Goal: Contribute content: Add original content to the website for others to see

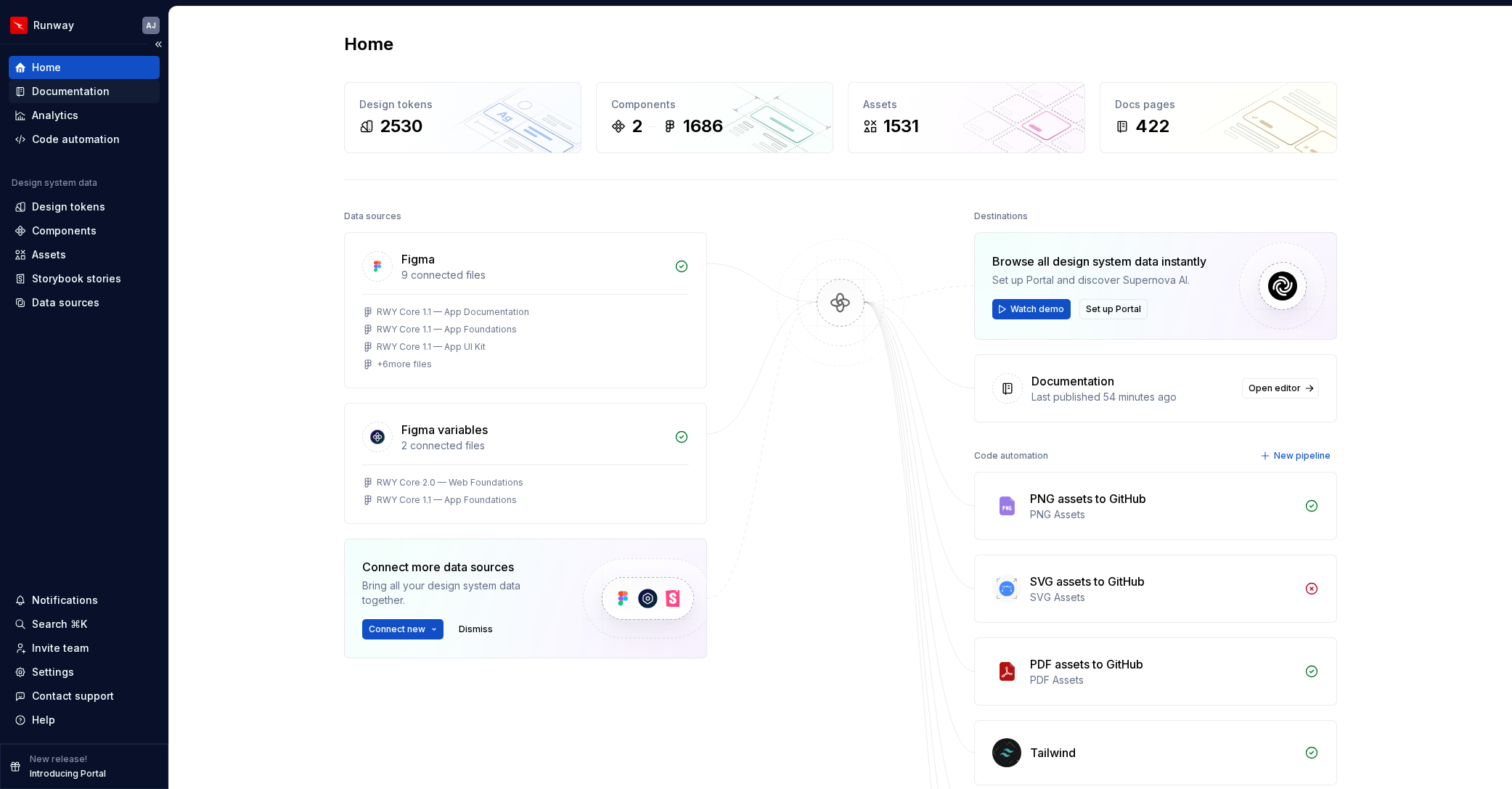
click at [69, 94] on div "Documentation" at bounding box center [70, 91] width 78 height 14
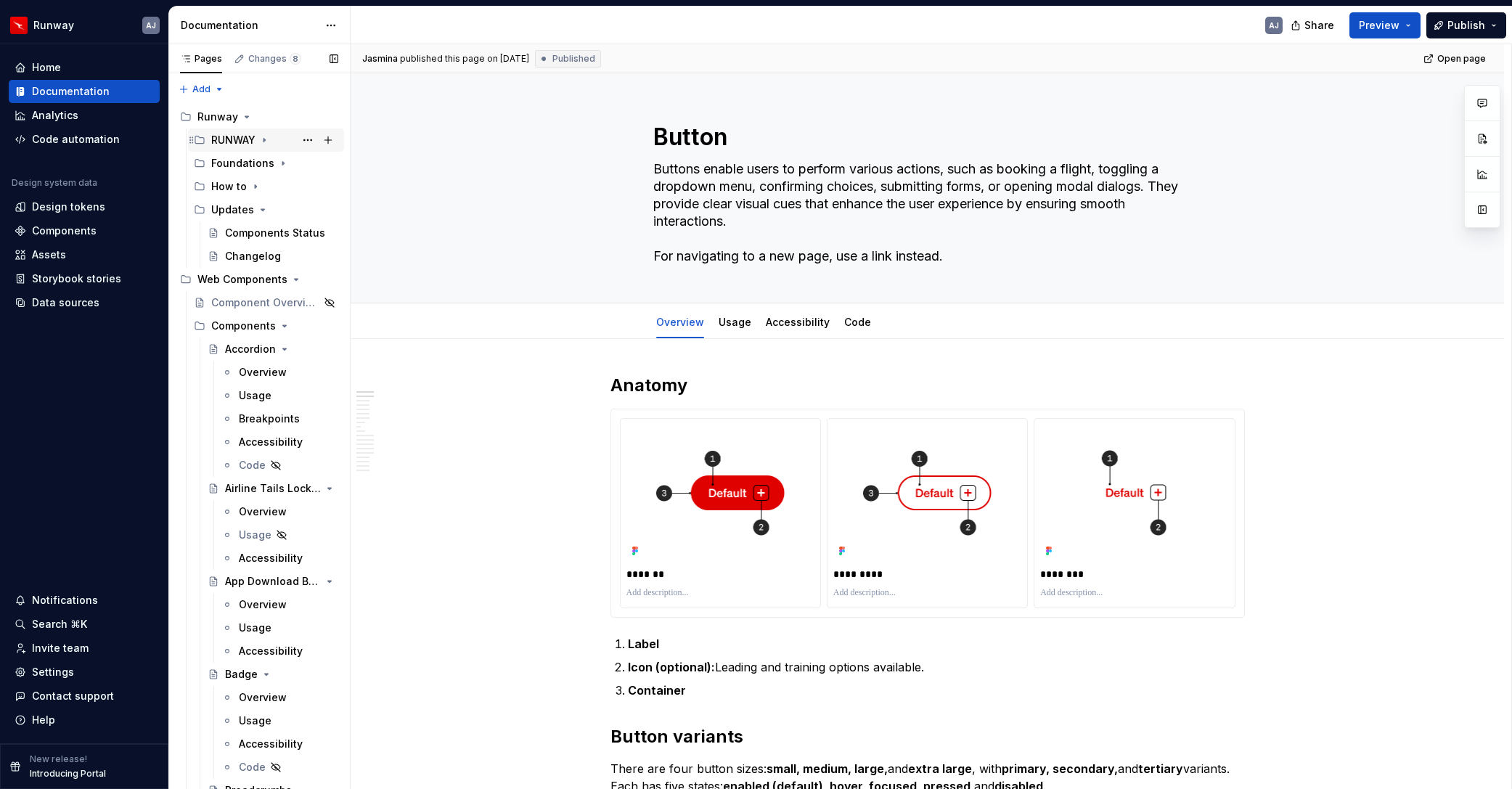
click at [239, 142] on div "RUNWAY" at bounding box center [233, 140] width 44 height 14
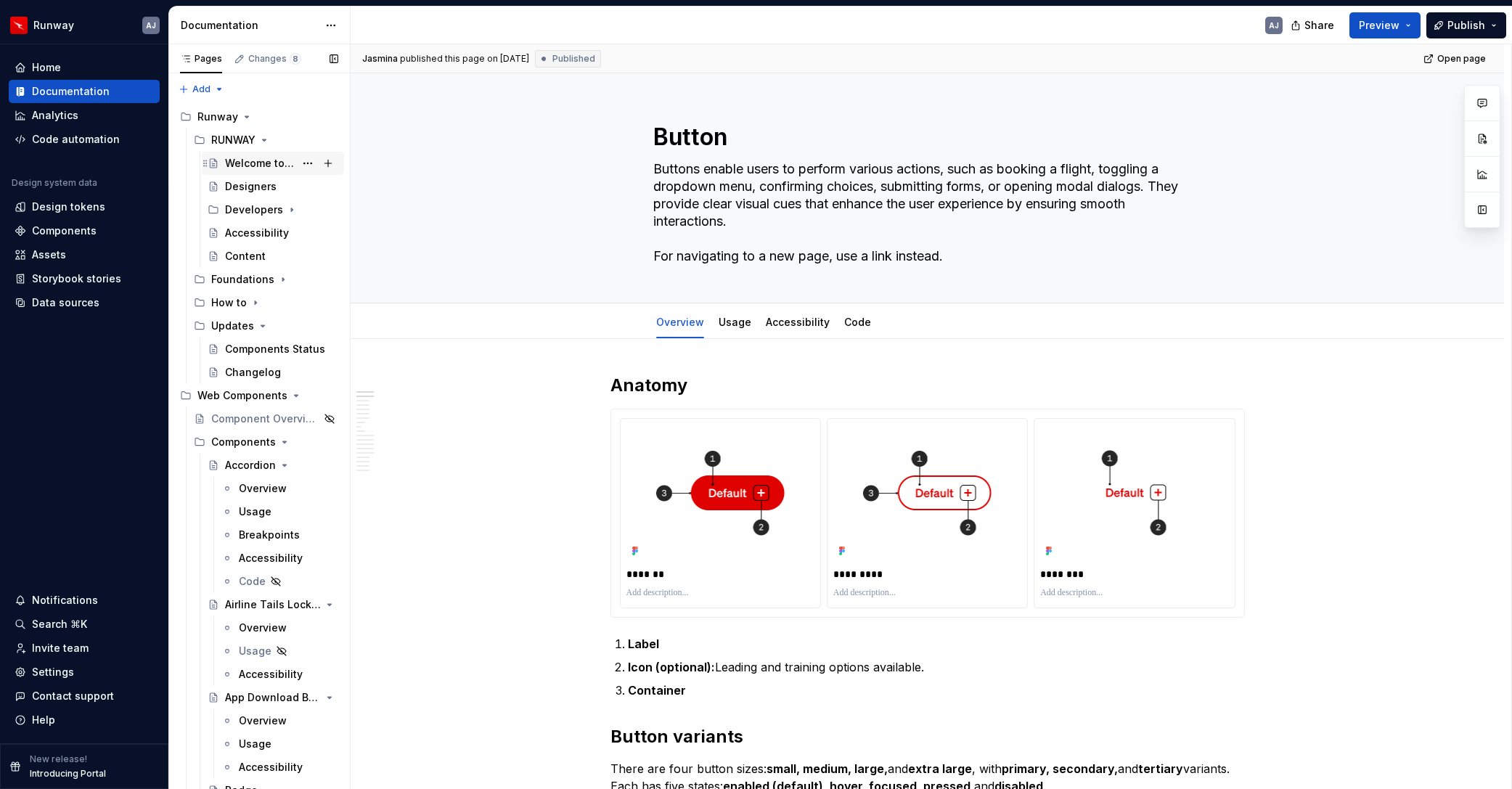
click at [266, 158] on div "Welcome to Runway" at bounding box center [259, 164] width 70 height 14
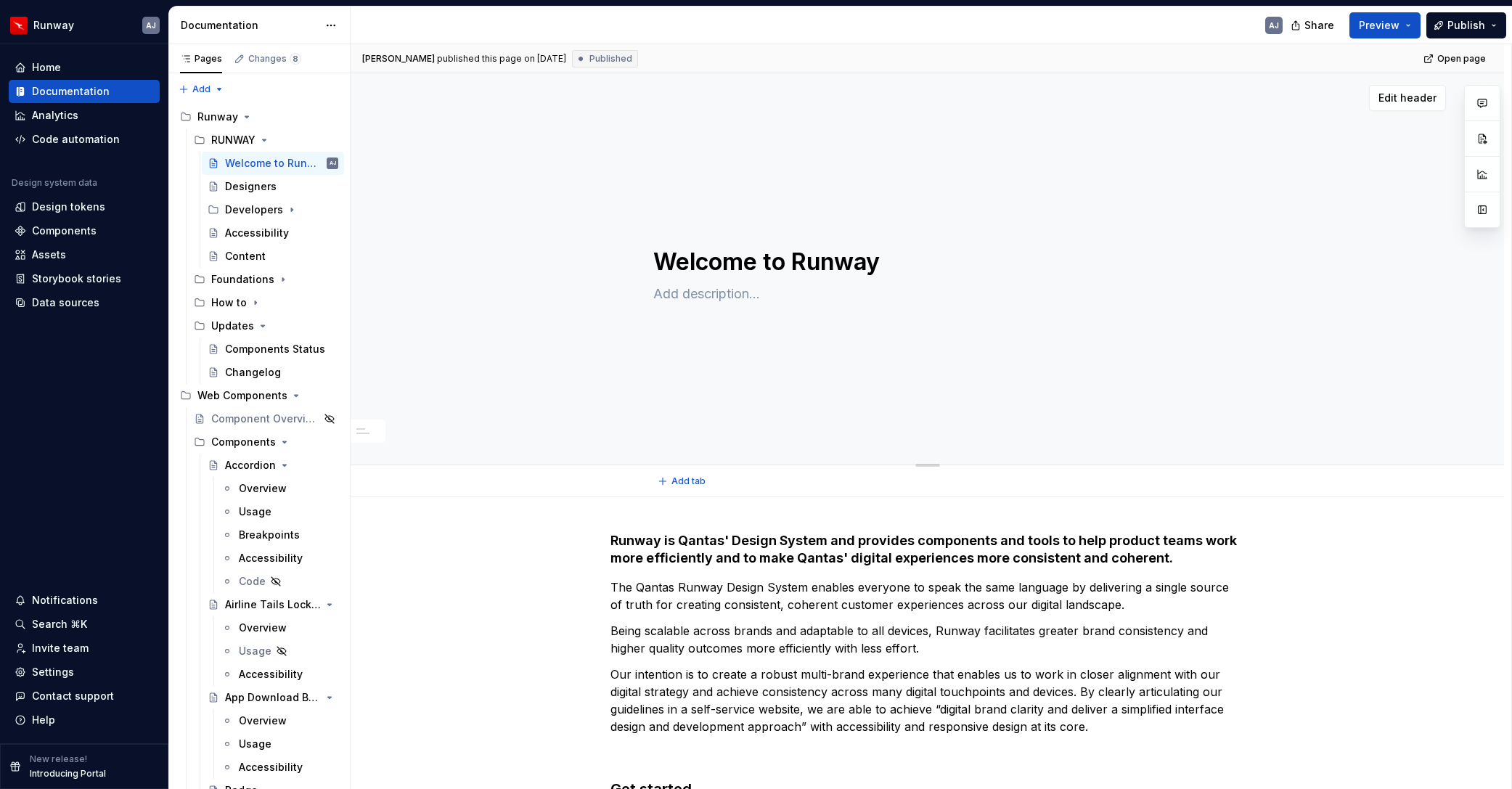
click at [701, 292] on textarea at bounding box center [924, 295] width 548 height 23
type textarea "*"
type textarea "W"
type textarea "*"
type textarea "We"
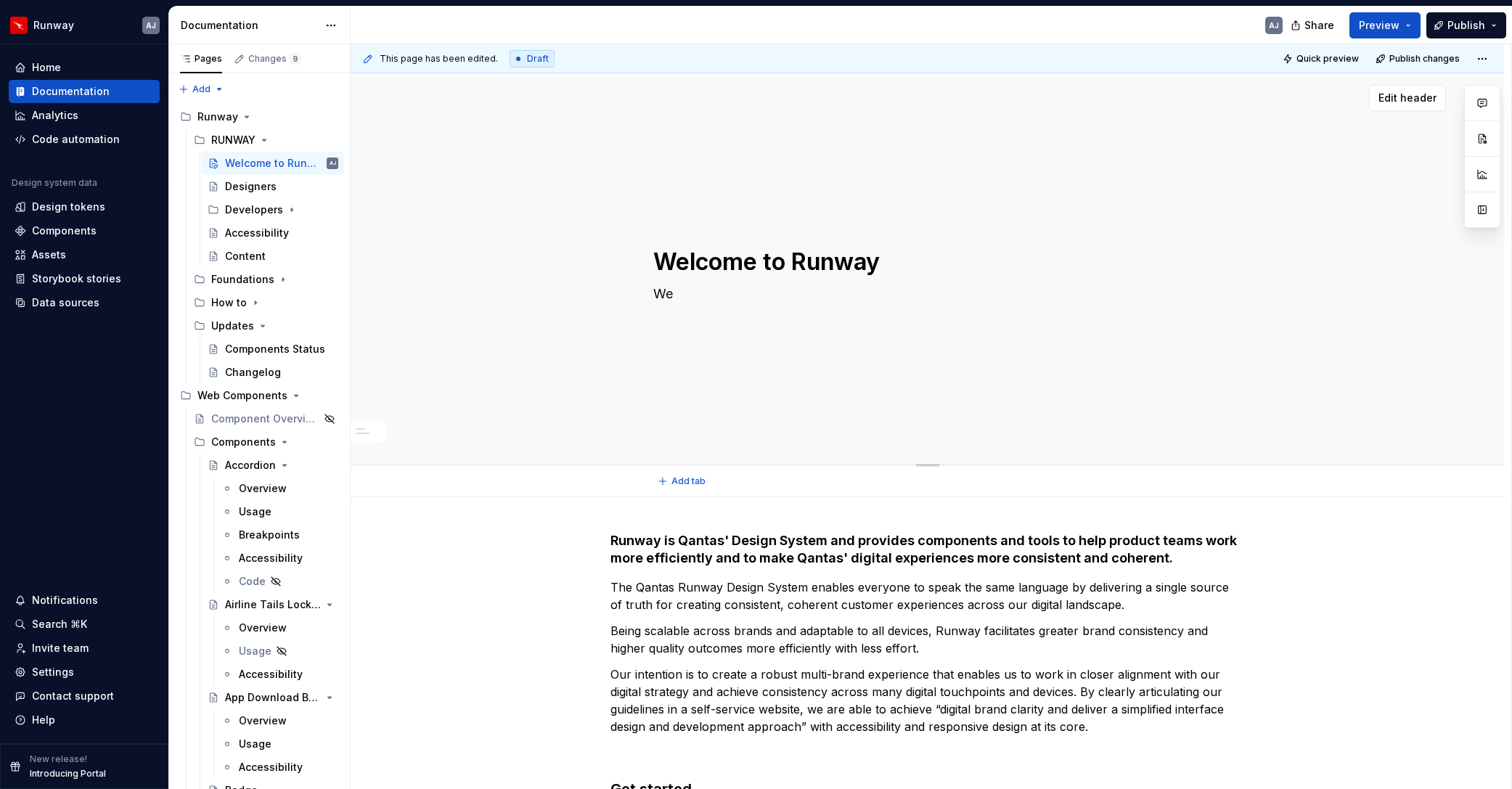
type textarea "*"
type textarea "We"
type textarea "*"
type textarea "We b"
type textarea "*"
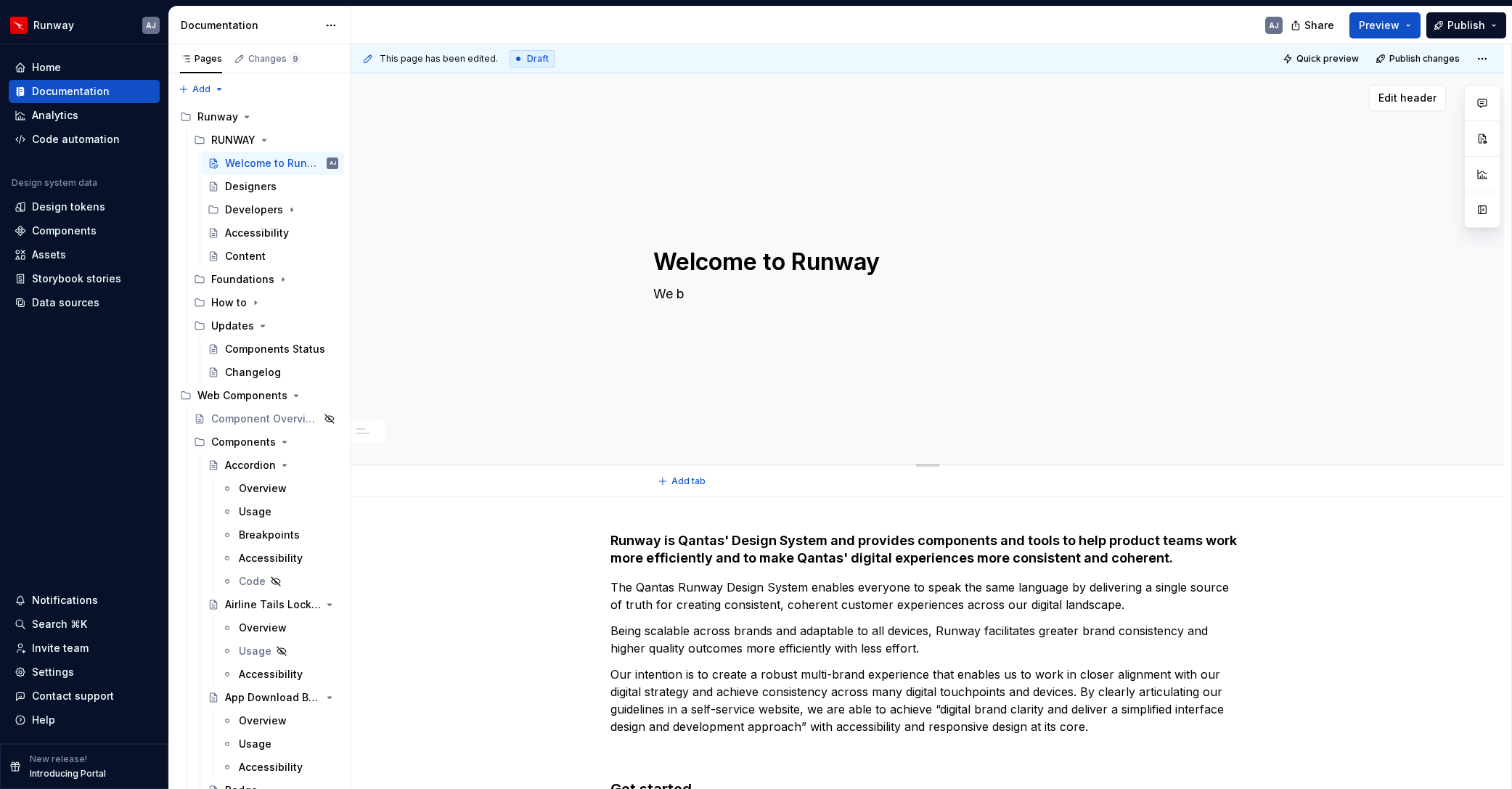
type textarea "We br"
type textarea "*"
type textarea "We bri"
type textarea "*"
type textarea "We brin"
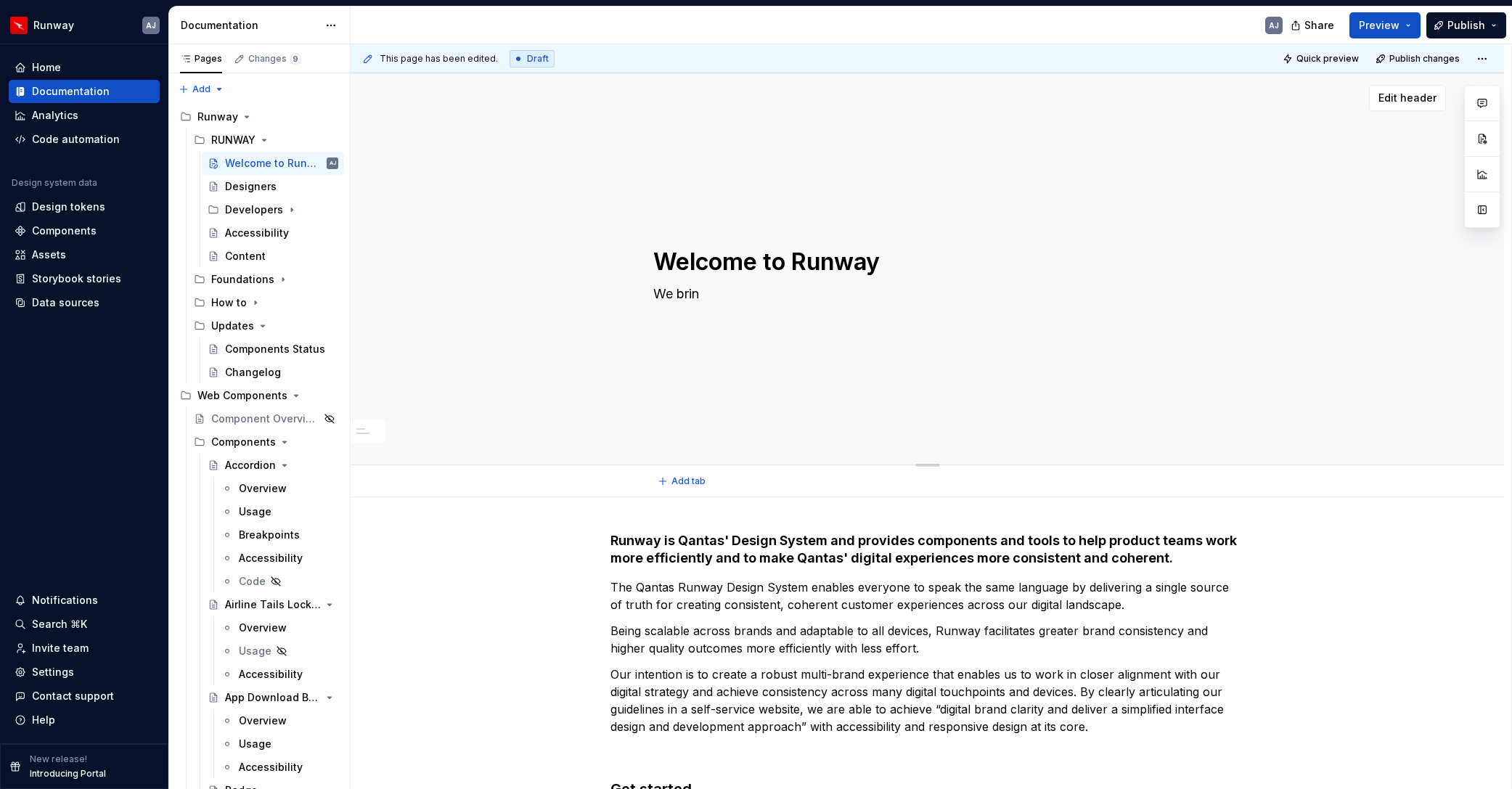
type textarea "*"
type textarea "We bring"
type textarea "*"
type textarea "We brin"
type textarea "*"
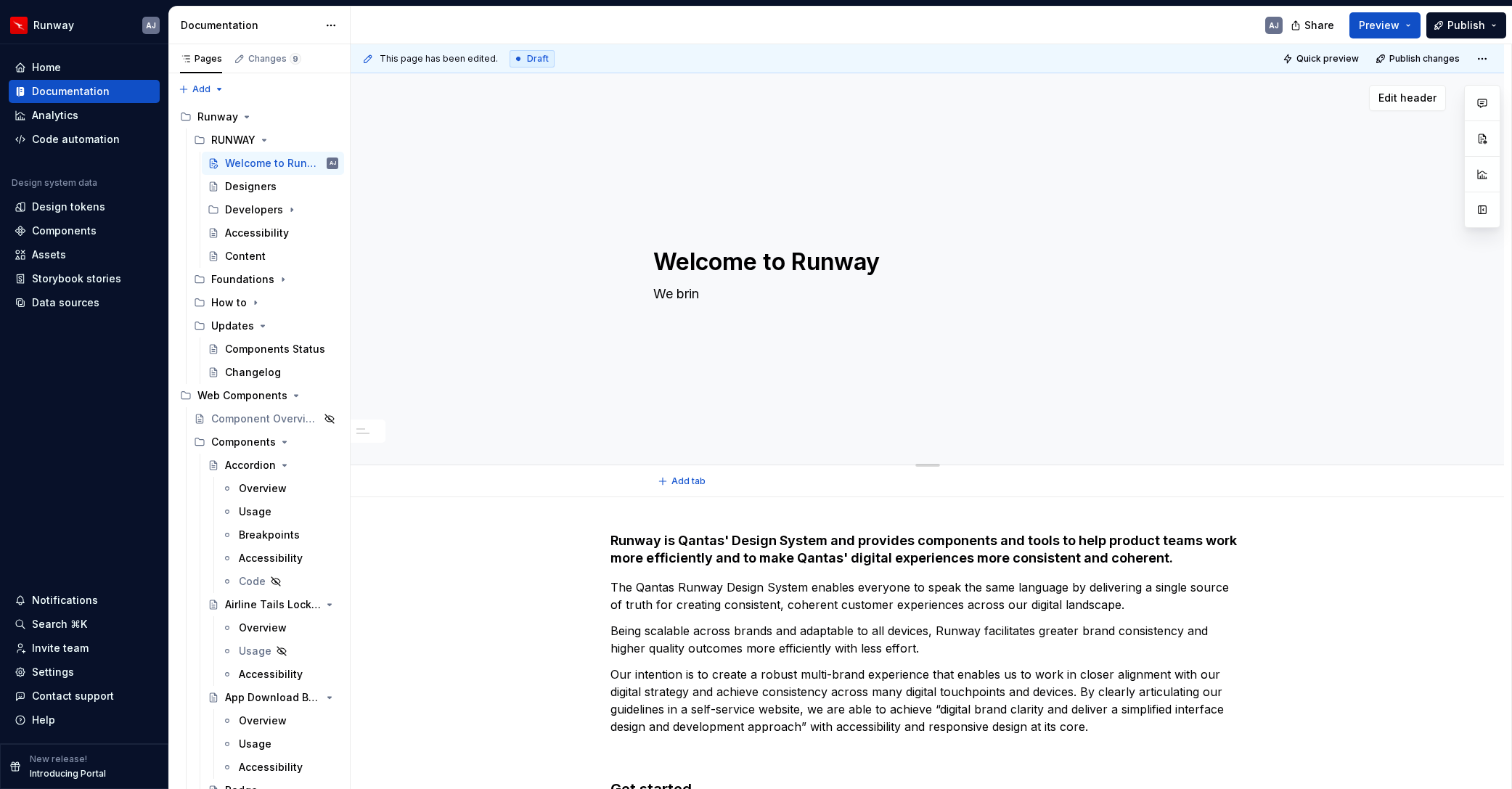
type textarea "We bri"
type textarea "*"
type textarea "We br"
type textarea "*"
type textarea "We b"
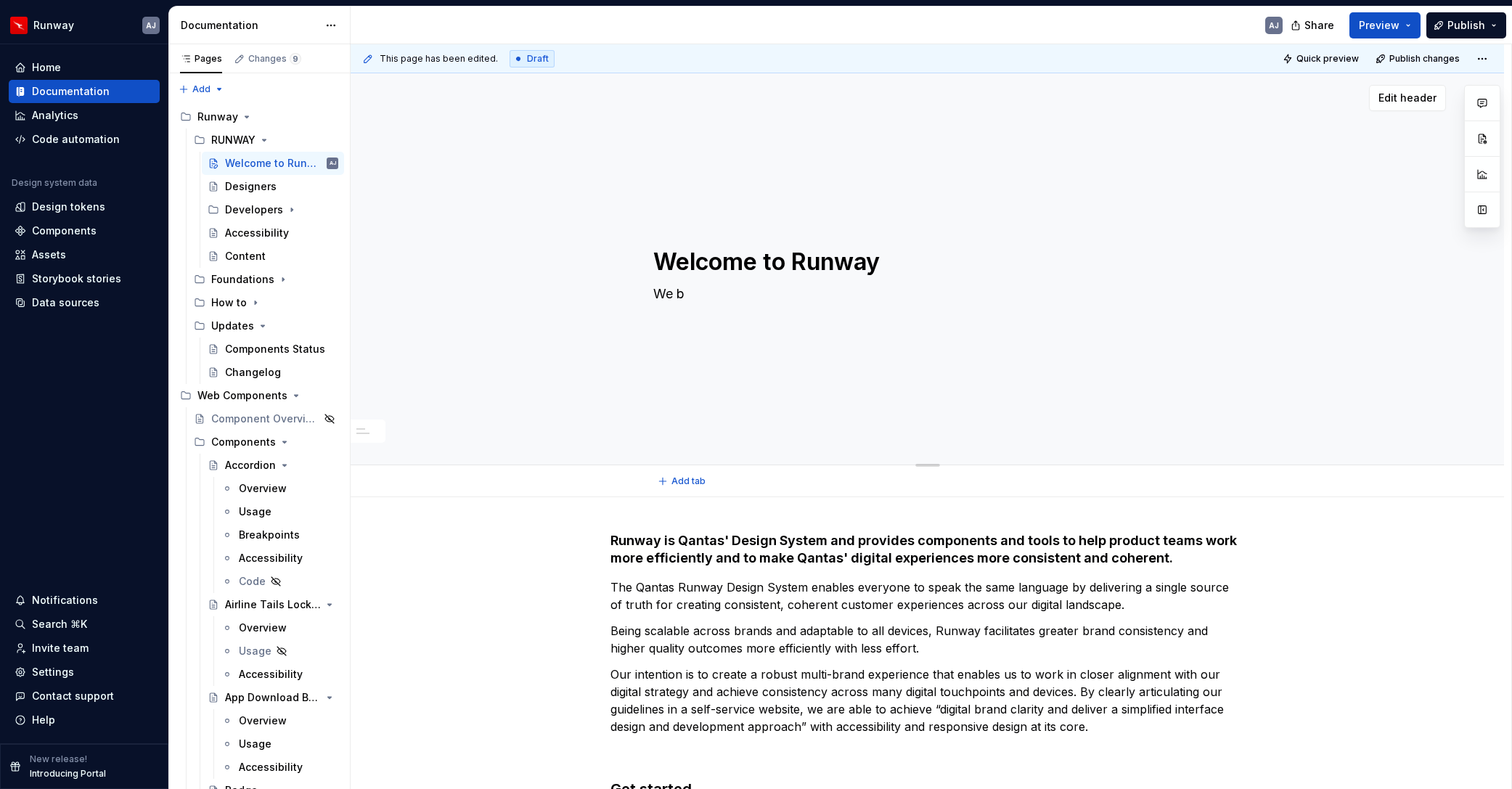
type textarea "*"
type textarea "We"
type textarea "*"
type textarea "We c"
type textarea "*"
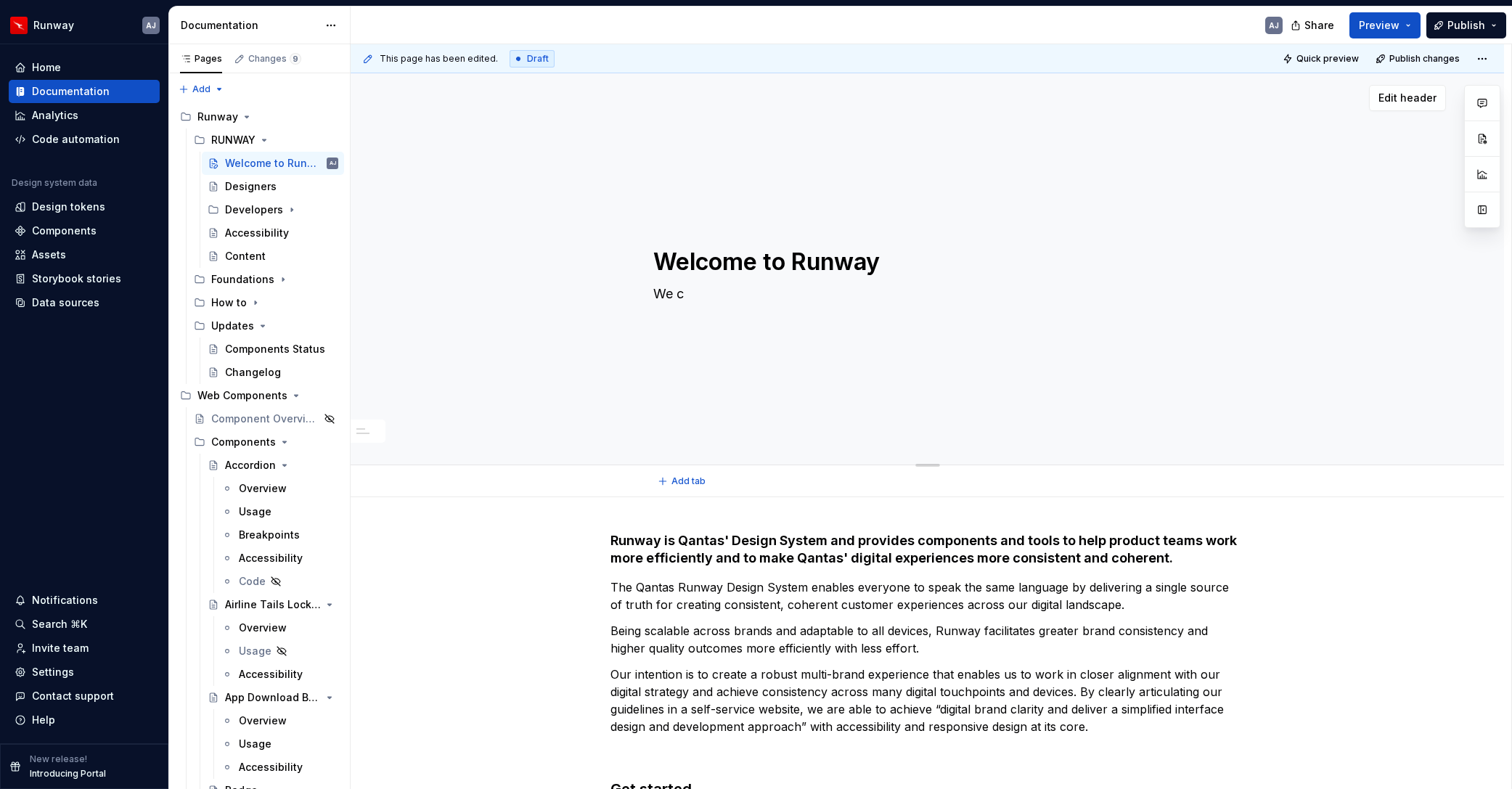
type textarea "We"
type textarea "*"
type textarea "We b"
type textarea "*"
type textarea "We br"
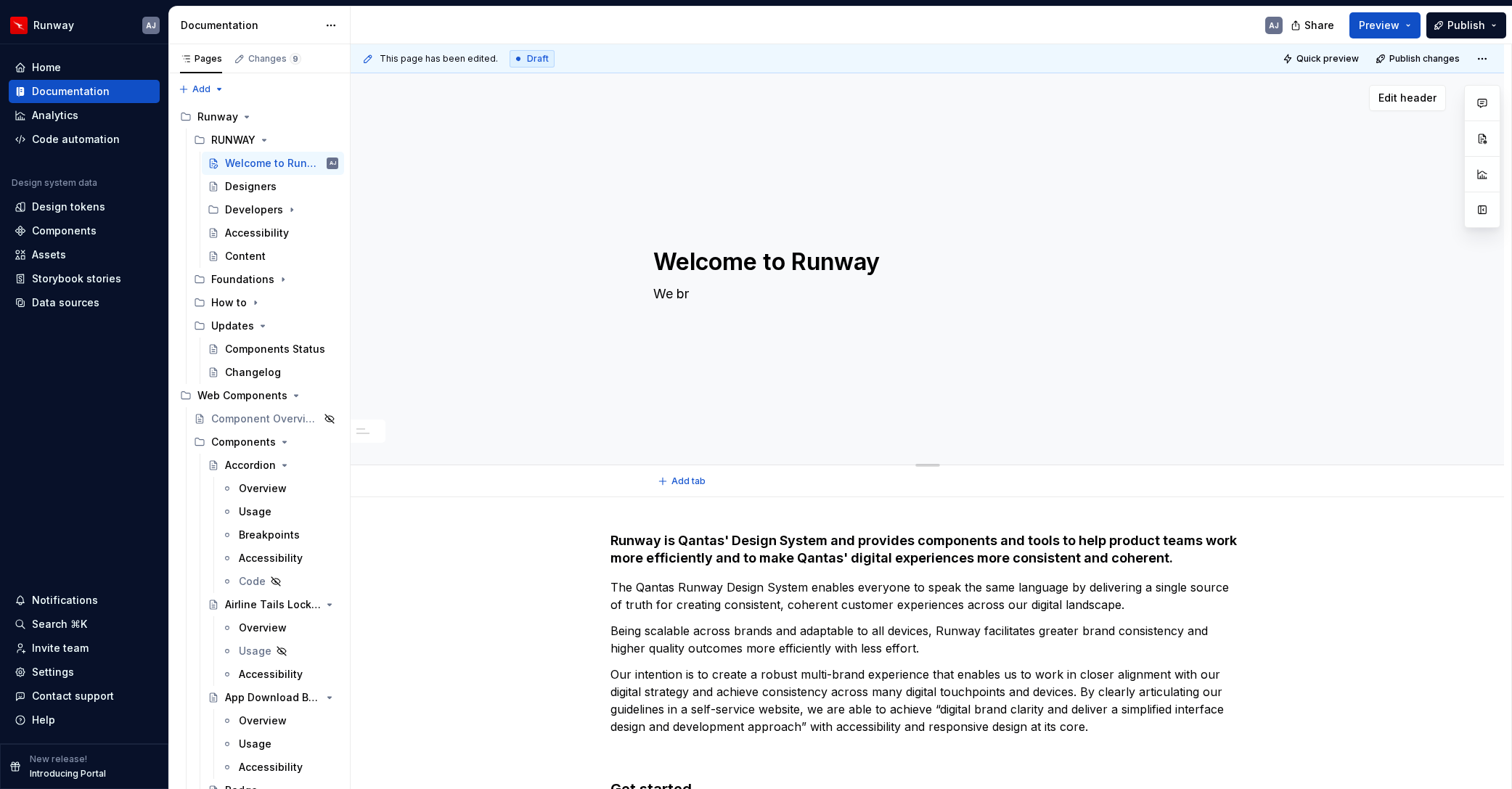
type textarea "*"
type textarea "We bri"
type textarea "*"
type textarea "We brin"
type textarea "*"
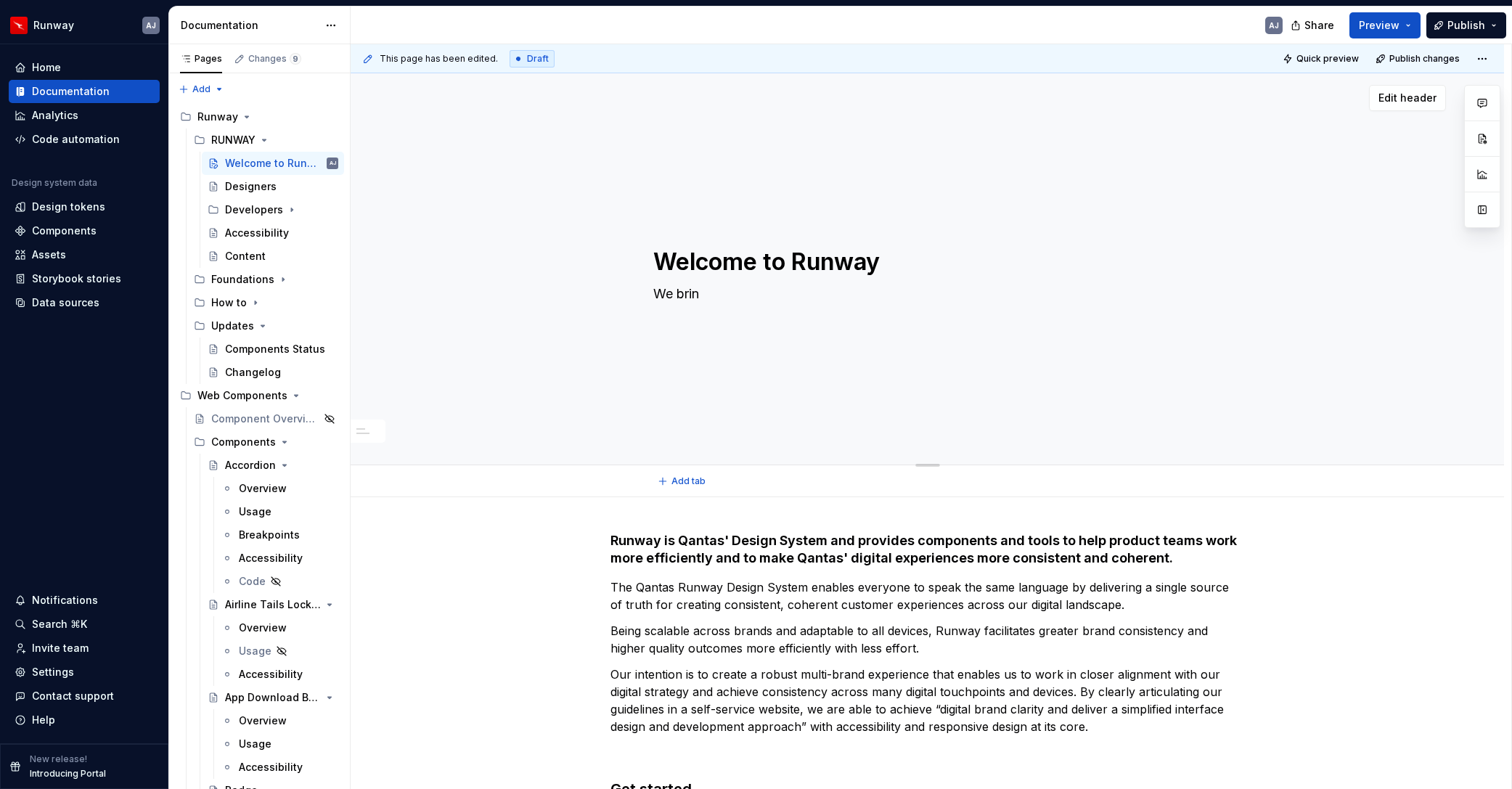
type textarea "We bring"
type textarea "*"
type textarea "We bring"
type textarea "*"
type textarea "We bring C"
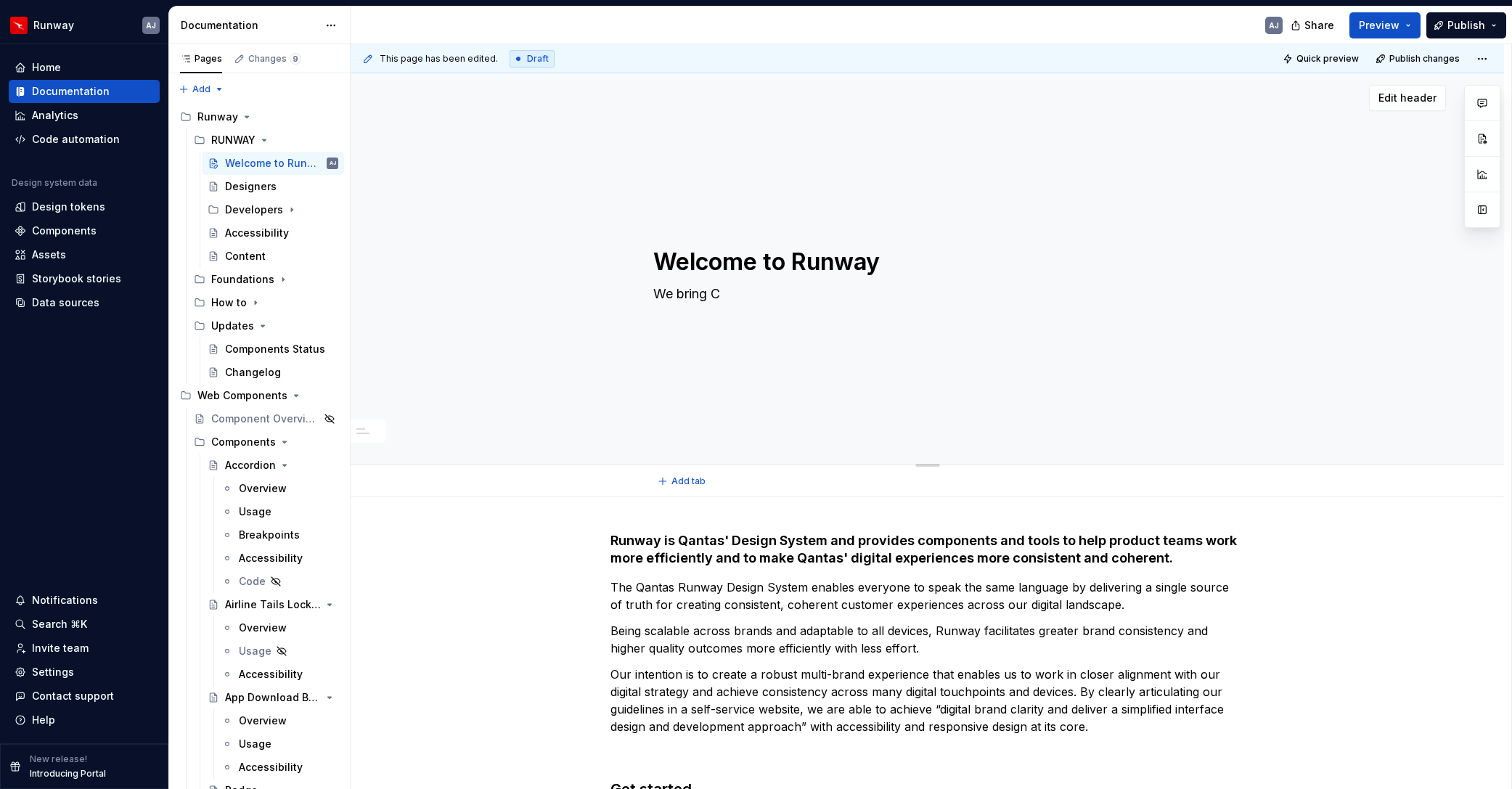
type textarea "*"
type textarea "We bring Co"
type textarea "*"
type textarea "We bring Con"
type textarea "*"
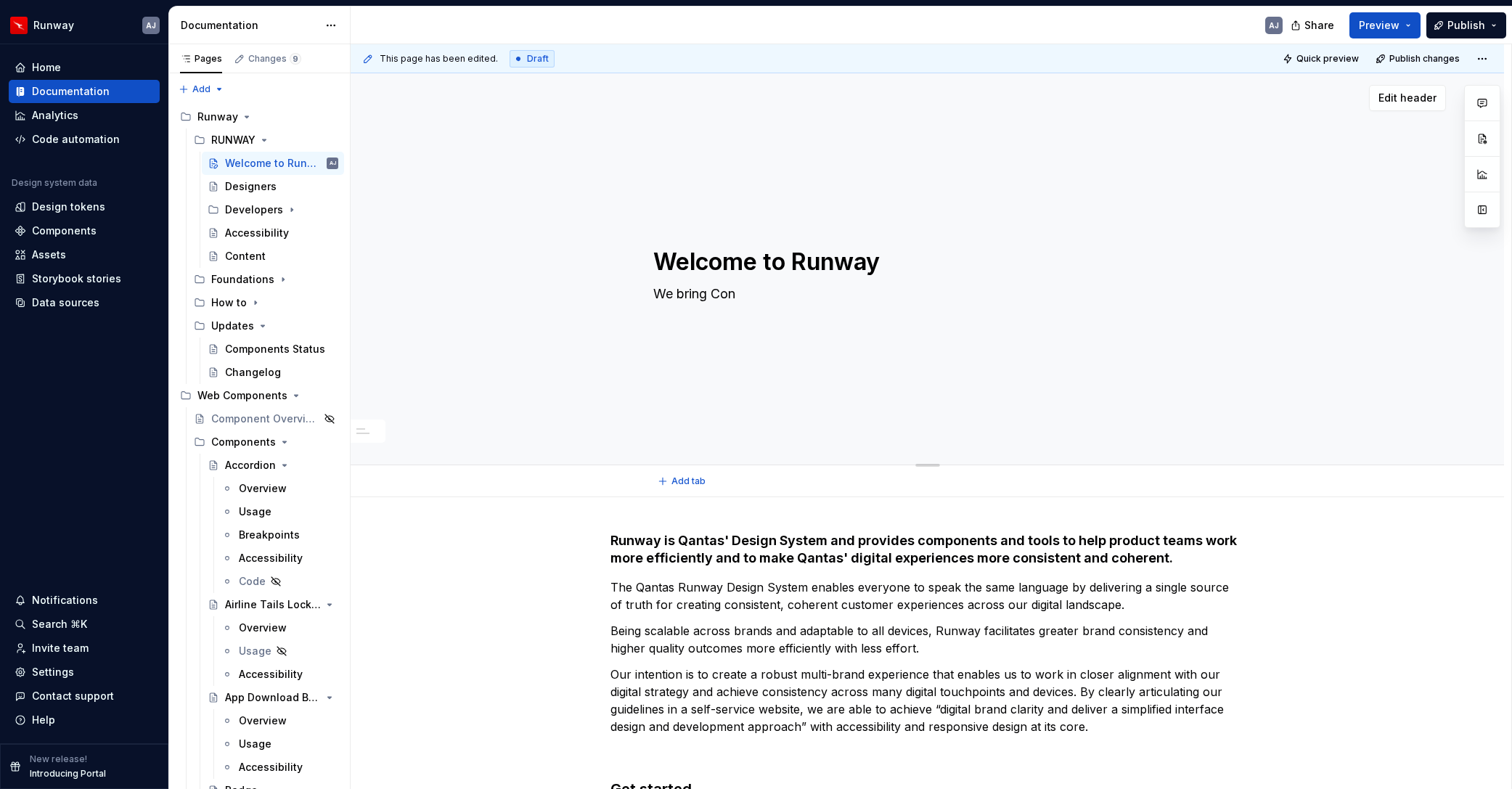
type textarea "We bring Cons"
type textarea "*"
type textarea "We bring Consi"
type textarea "*"
type textarea "We bring Consis"
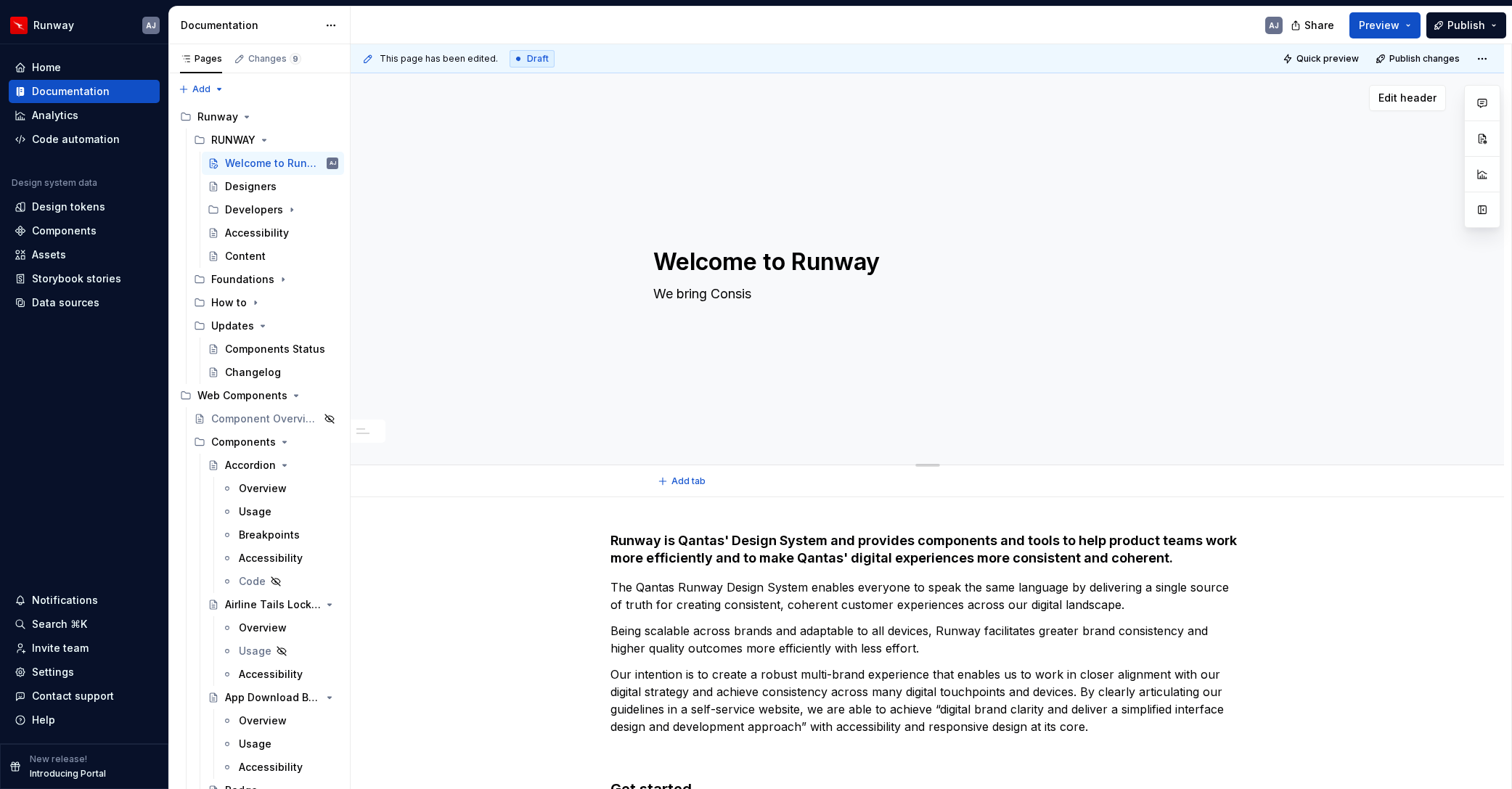
type textarea "*"
type textarea "We bring Consist"
type textarea "*"
type textarea "We bring Consiste"
type textarea "*"
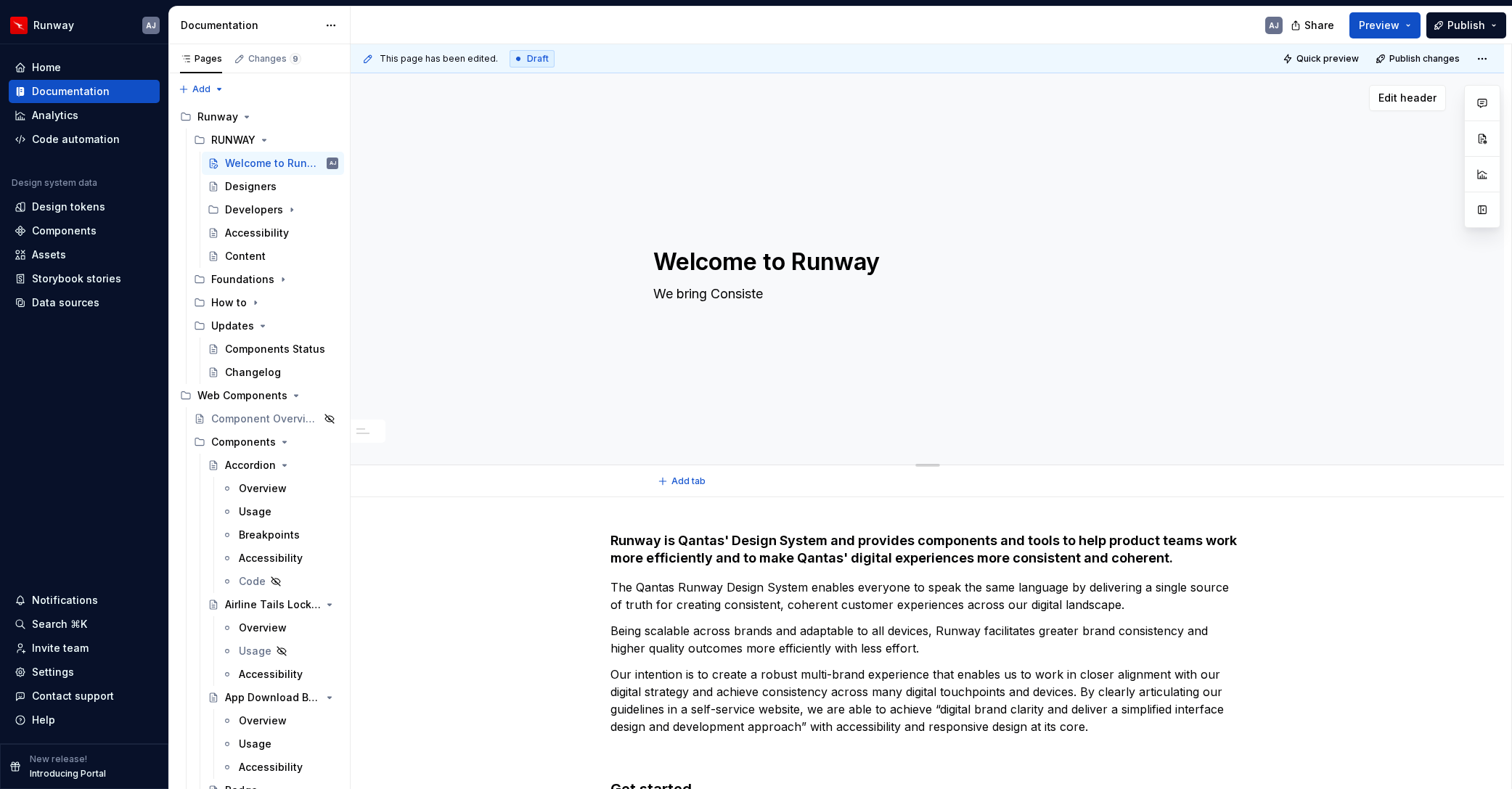
type textarea "We bring Consisten"
type textarea "*"
type textarea "We bring Consistenc"
type textarea "*"
type textarea "We bring Consistency"
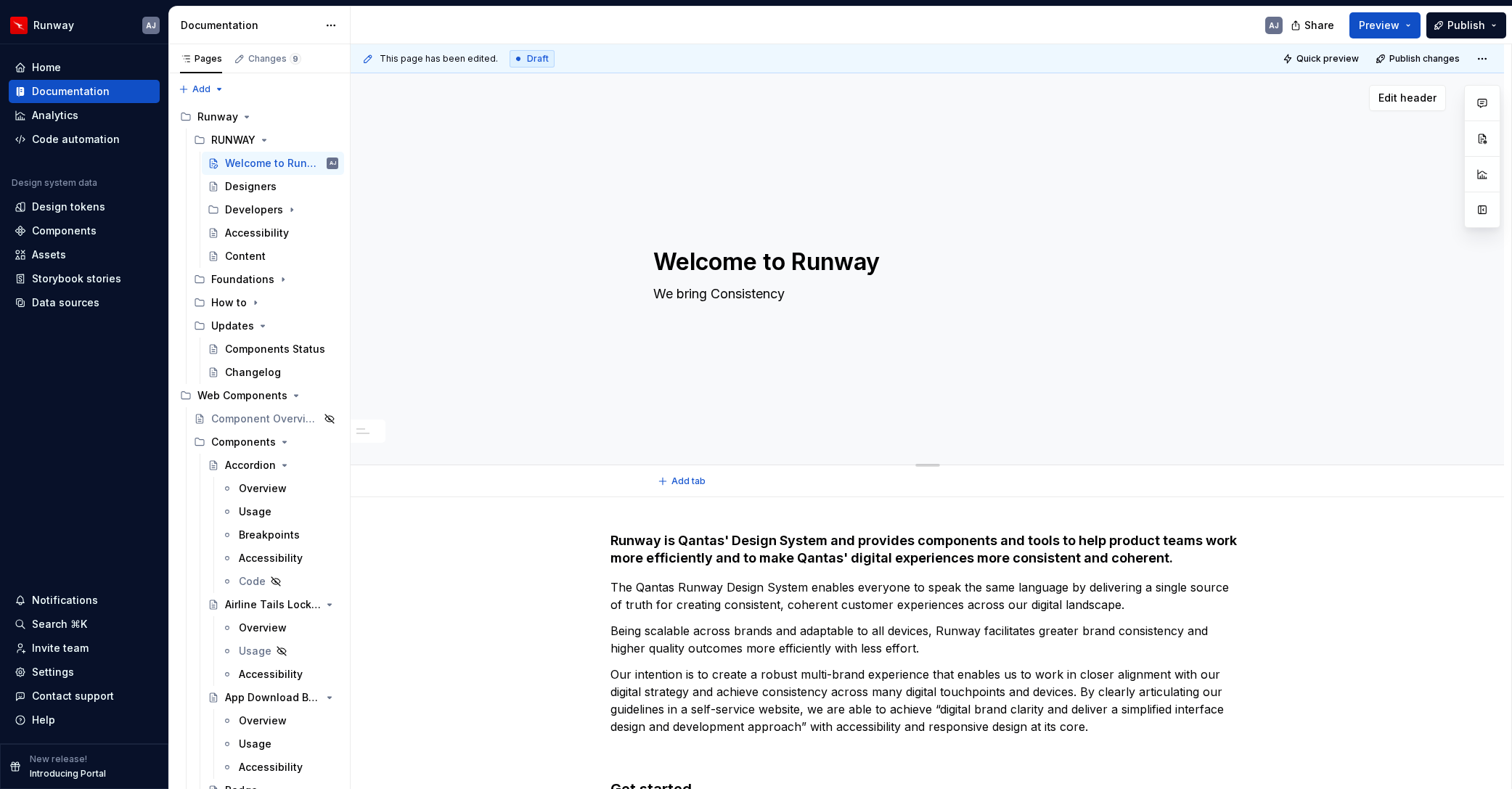
type textarea "*"
type textarea "We bring Consistency,"
type textarea "*"
type textarea "We bring Consistency,"
type textarea "*"
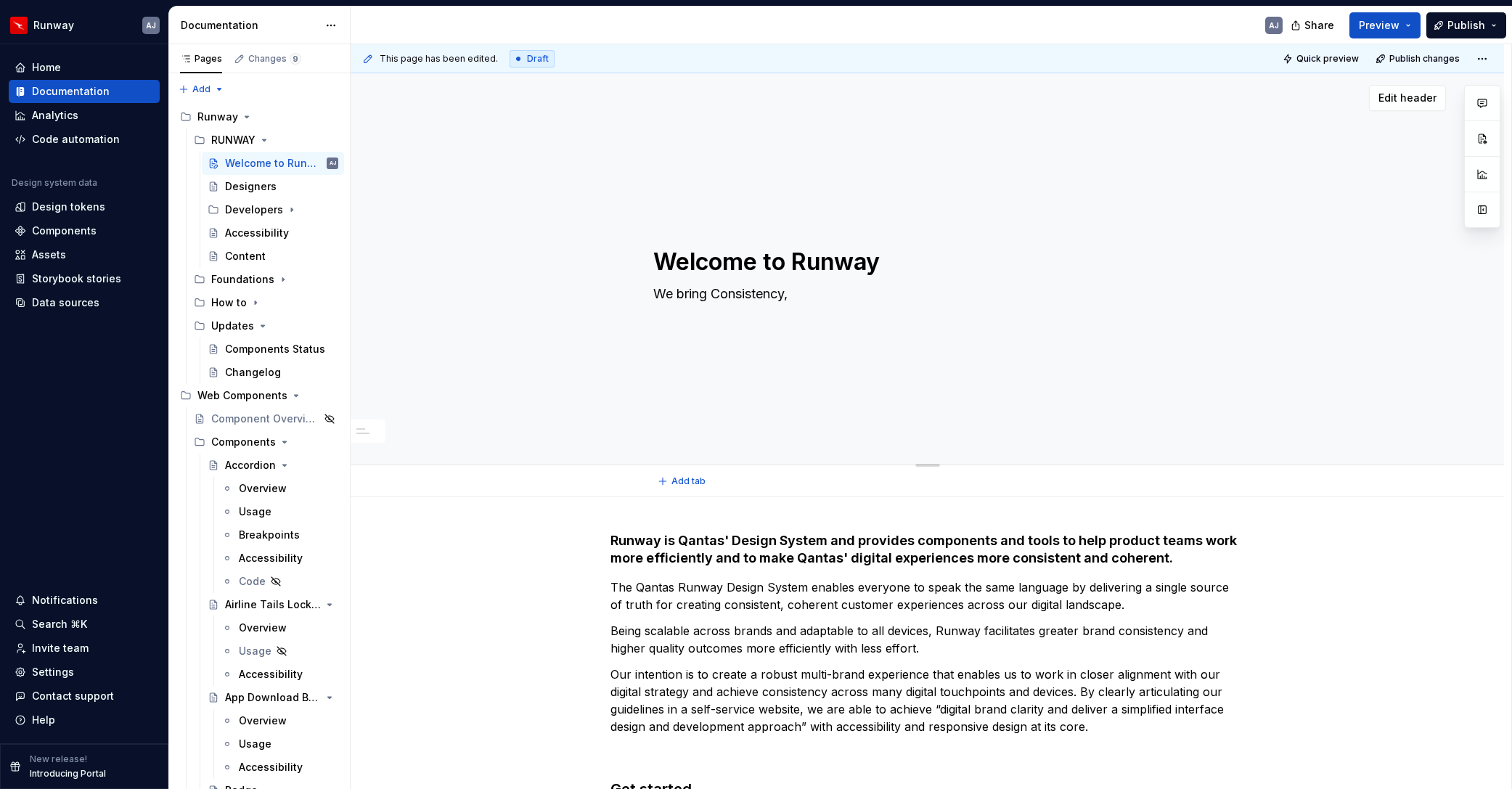
type textarea "We bring Consistency, E"
type textarea "*"
type textarea "We bring Consistency, Ef"
type textarea "*"
type textarea "We bring Consistency, Eff"
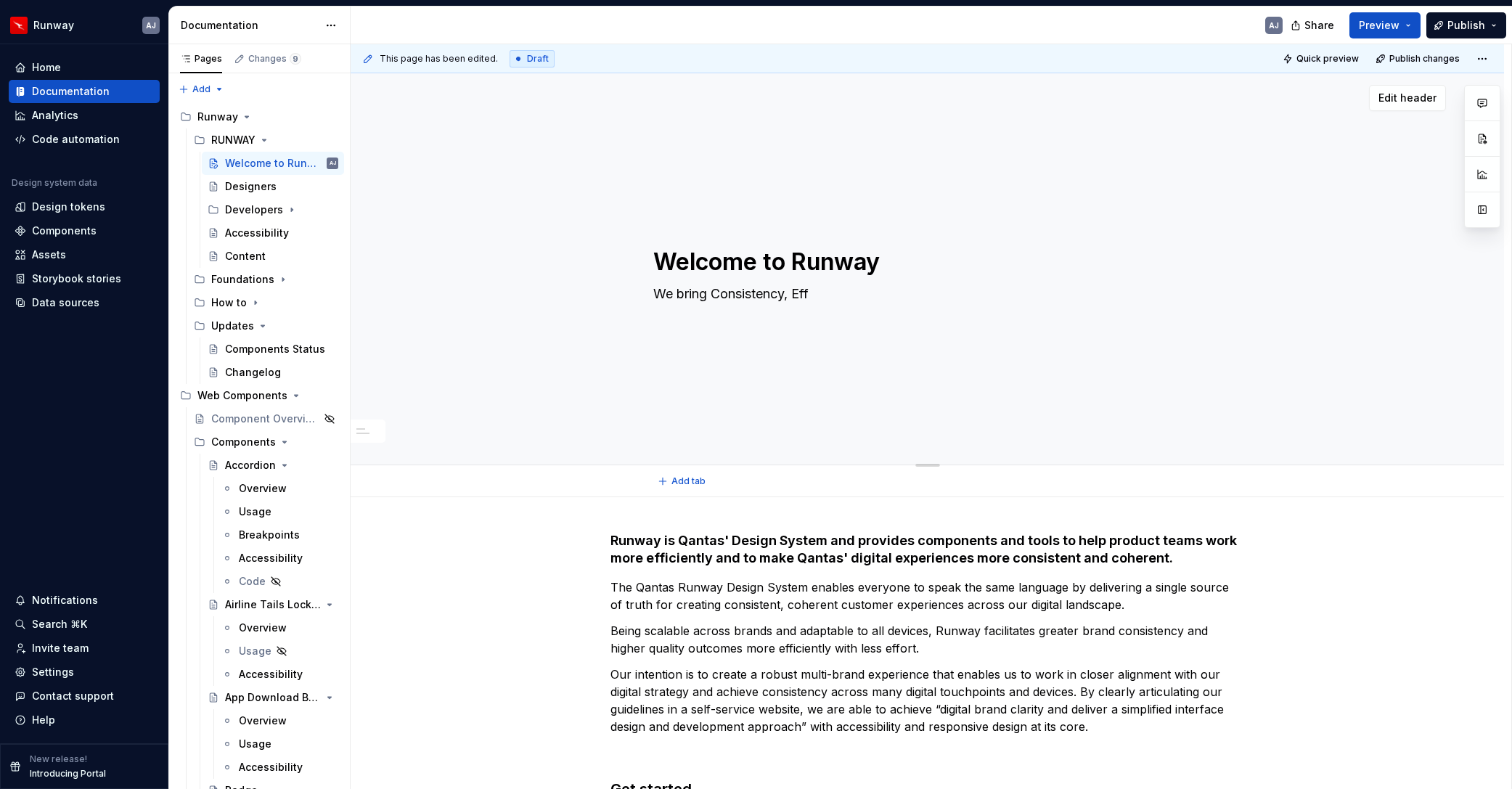
type textarea "*"
type textarea "We bring Consistency, Effi"
type textarea "*"
type textarea "We bring Consistency, Effic"
type textarea "*"
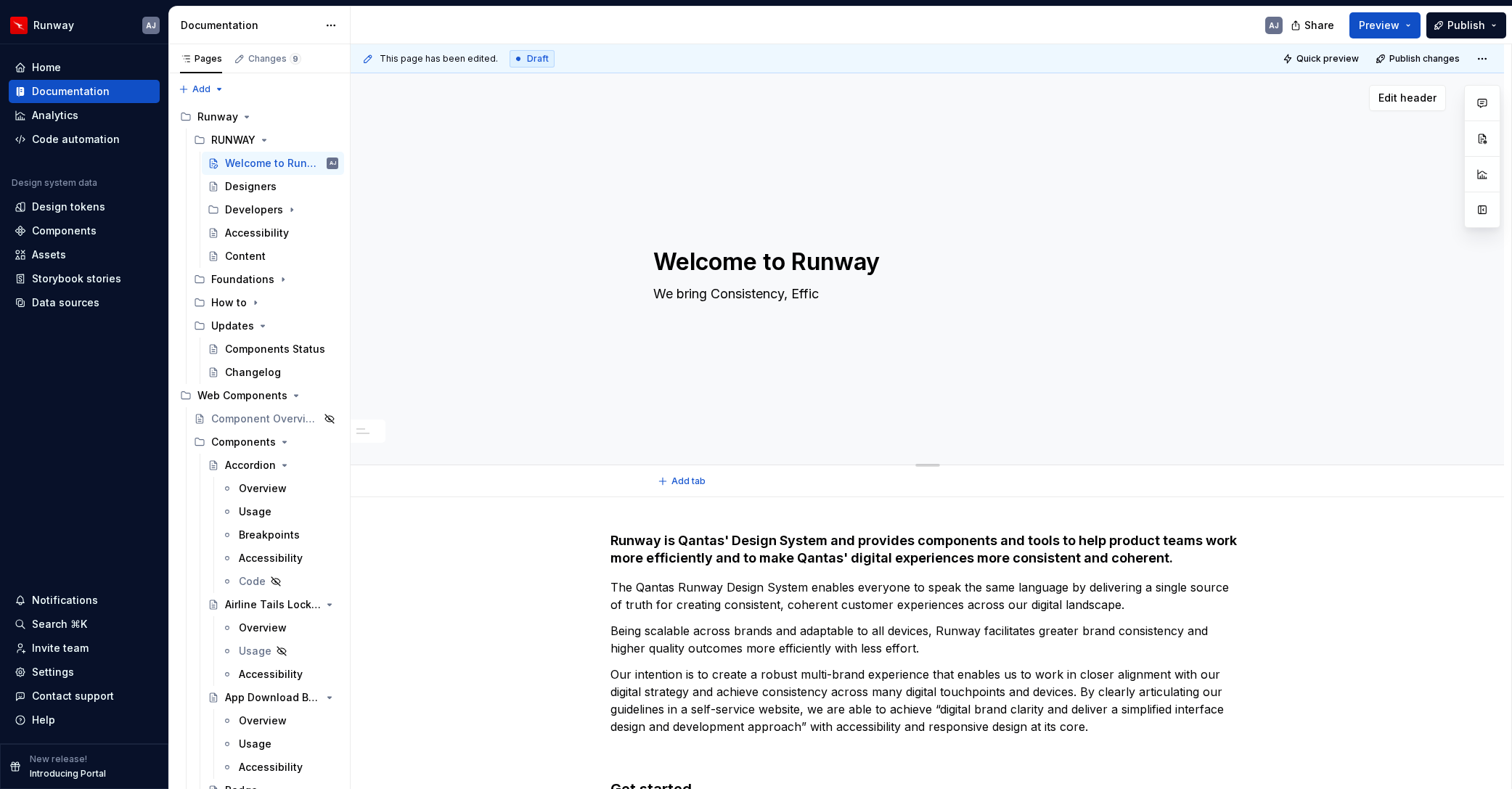
type textarea "We bring Consistency, Effici"
type textarea "*"
type textarea "We bring Consistency, Efficie"
type textarea "*"
type textarea "We bring Consistency, Efficien"
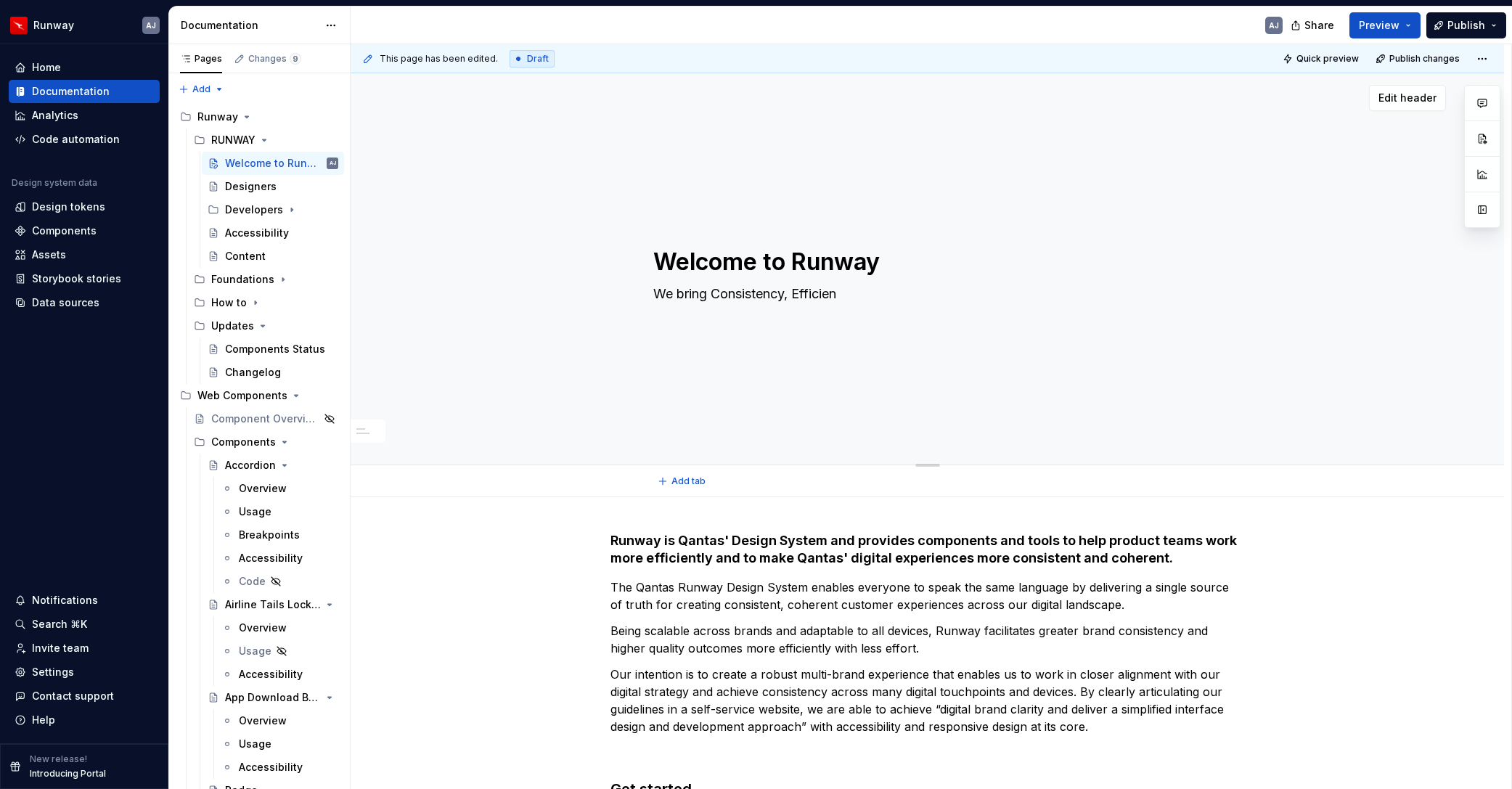
type textarea "*"
type textarea "We bring Consistency, Efficienc"
type textarea "*"
type textarea "We bring Consistency, Efficiency"
type textarea "*"
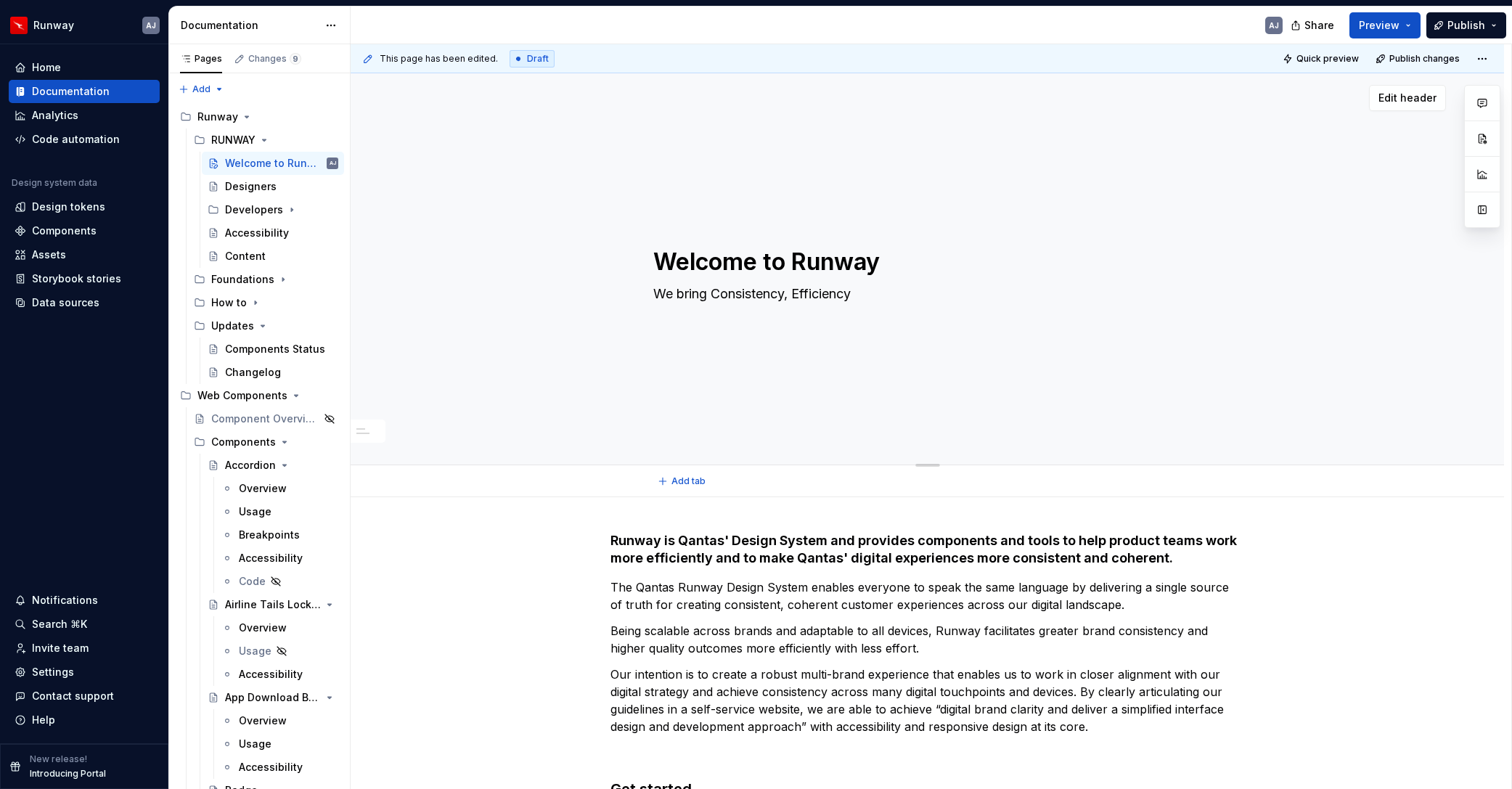
type textarea "We bring Consistency, Efficiency"
type textarea "*"
type textarea "We bring Consistency, Efficiency an"
type textarea "*"
type textarea "We bring Consistency, Efficiency and"
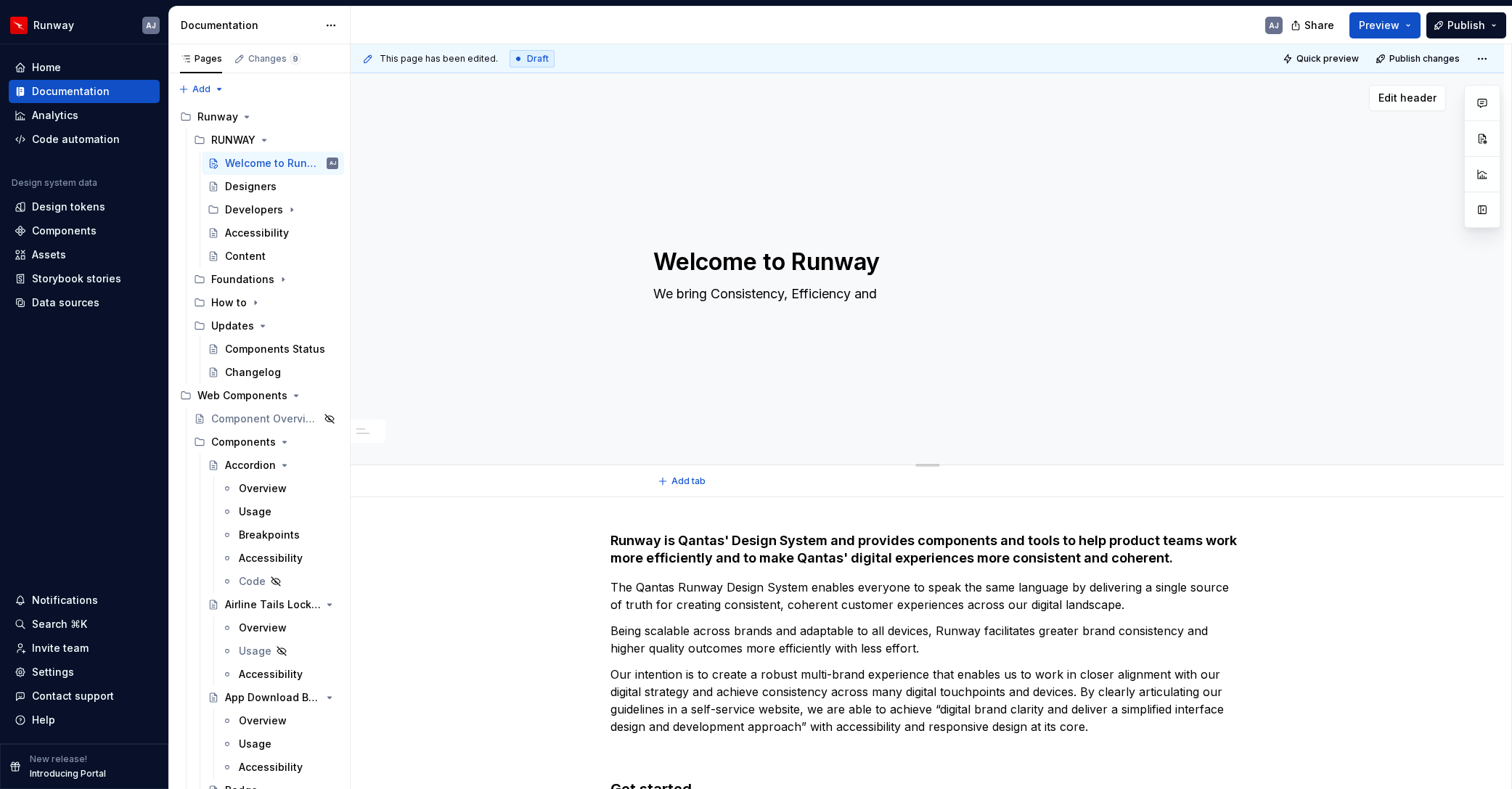
type textarea "*"
type textarea "We bring Consistency, Efficiency and"
type textarea "*"
type textarea "We bring Consistency, Efficiency and I"
type textarea "*"
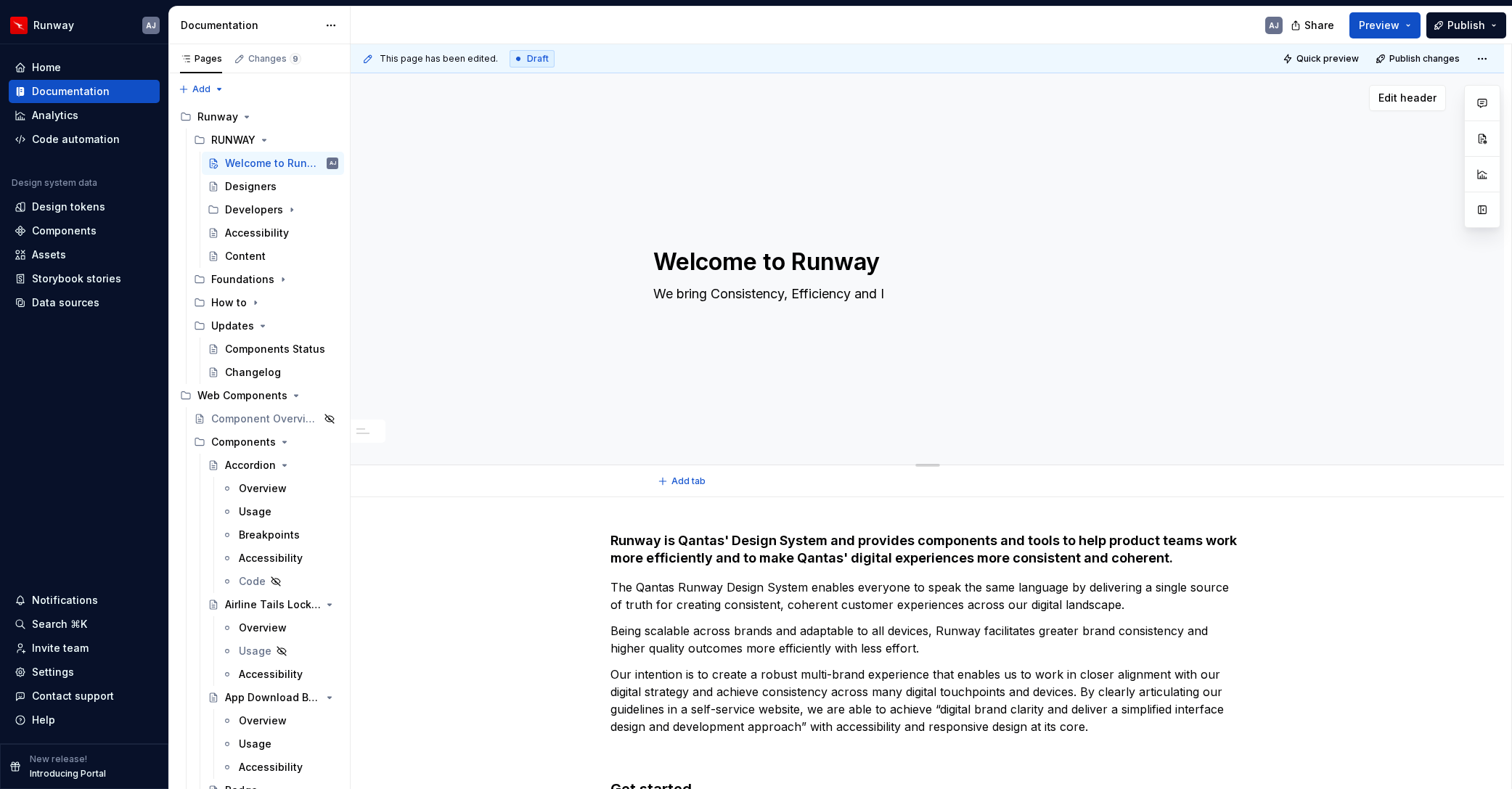
type textarea "We bring Consistency, Efficiency and In"
type textarea "*"
type textarea "We bring Consistency, Efficiency and Inn"
type textarea "*"
type textarea "We bring Consistency, Efficiency and Inno"
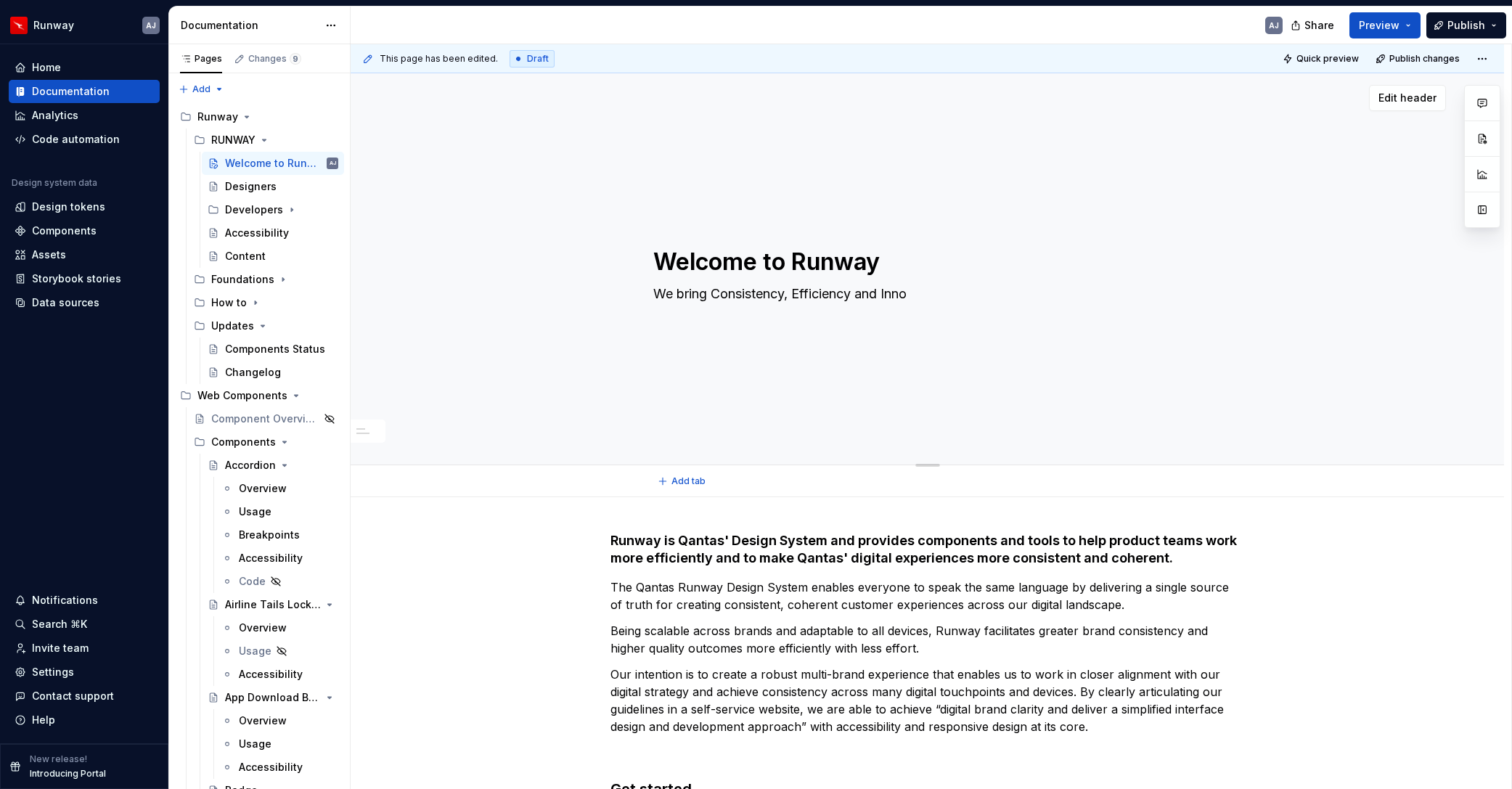
type textarea "*"
type textarea "We bring Consistency, Efficiency and Innov"
type textarea "*"
type textarea "We bring Consistency, Efficiency and Innova"
type textarea "*"
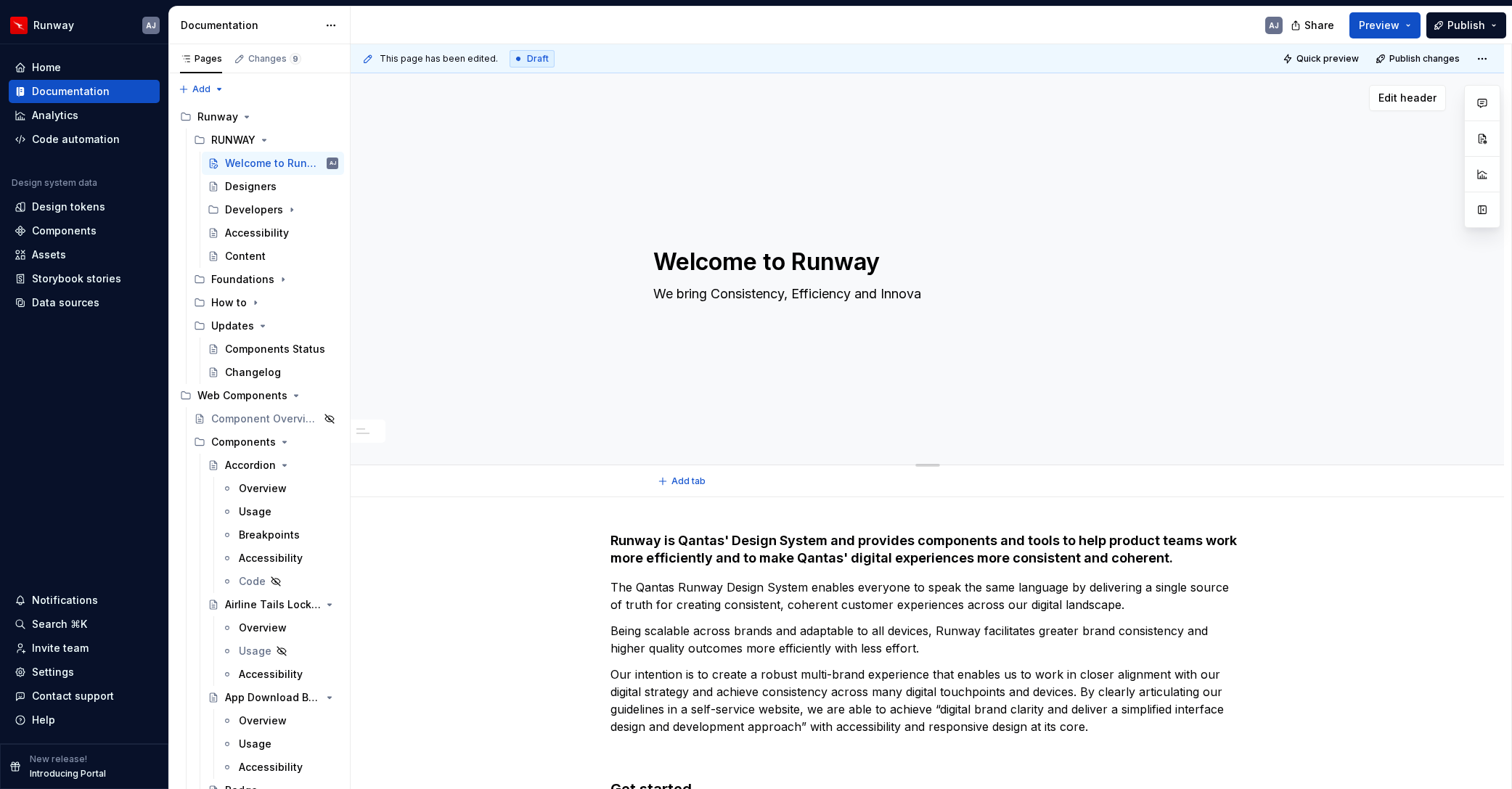
type textarea "We bring Consistency, Efficiency and Innovat"
type textarea "*"
type textarea "We bring Consistency, Efficiency and Innovati"
type textarea "*"
type textarea "We bring Consistency, Efficiency and Innovatio"
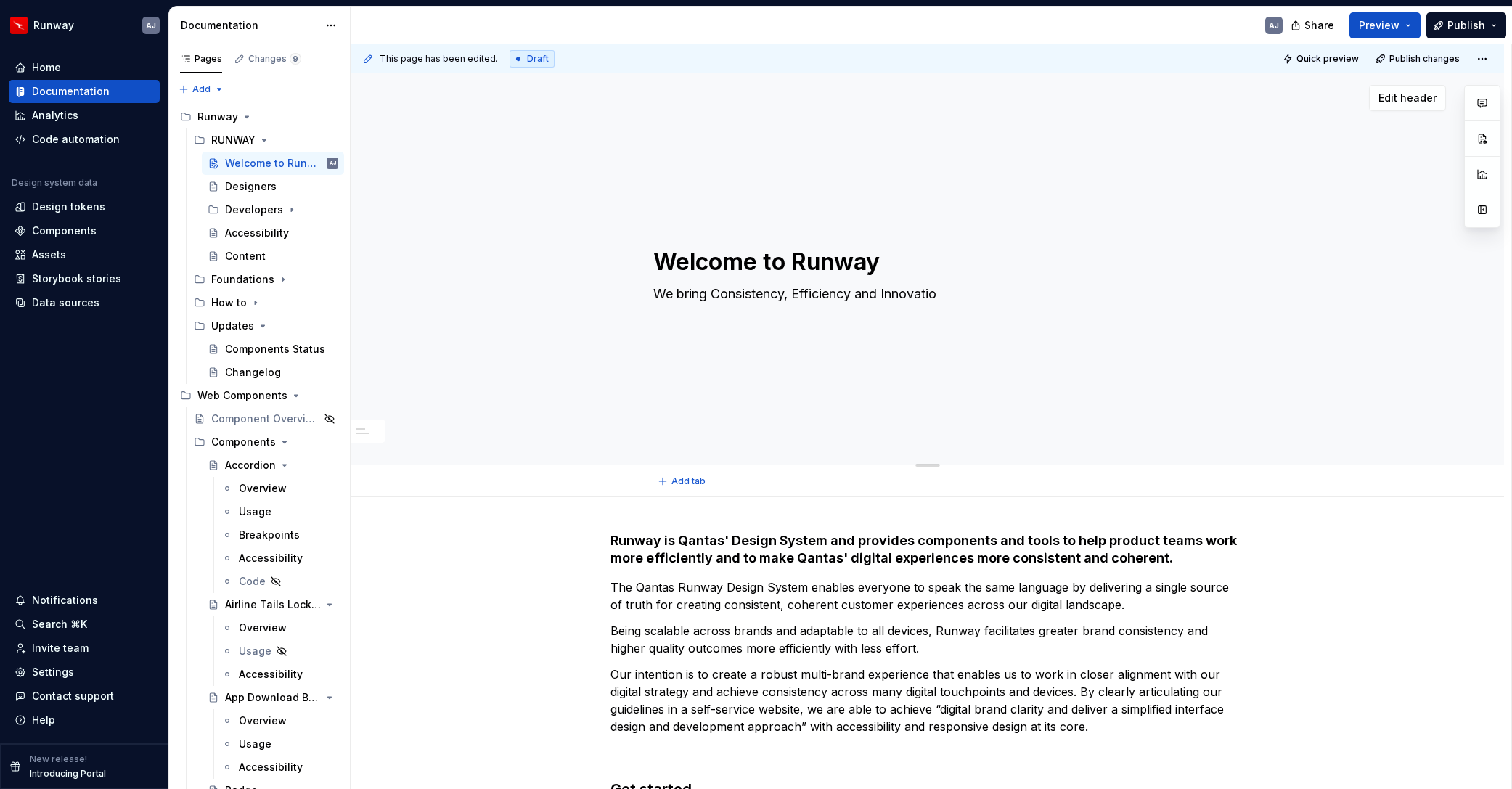
type textarea "*"
type textarea "We bring Consistency, Efficiency and Innovation"
type textarea "*"
type textarea "We bring Consistency, Efficiency and Innovation"
type textarea "*"
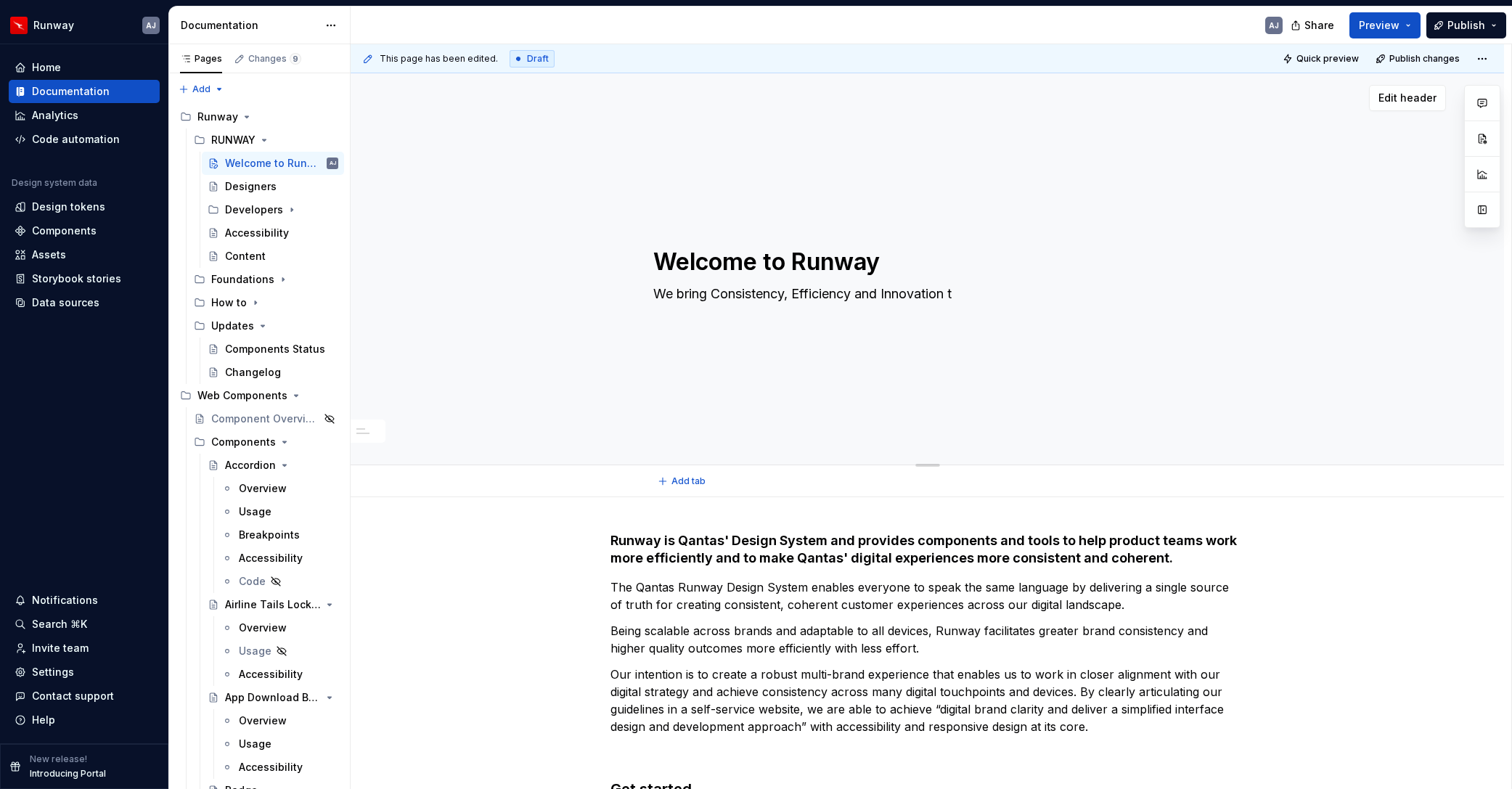
type textarea "We bring Consistency, Efficiency and Innovation to"
type textarea "*"
type textarea "We bring Consistency, Efficiency and Innovation to"
type textarea "*"
type textarea "We bring Consistency, Efficiency and Innovation to W"
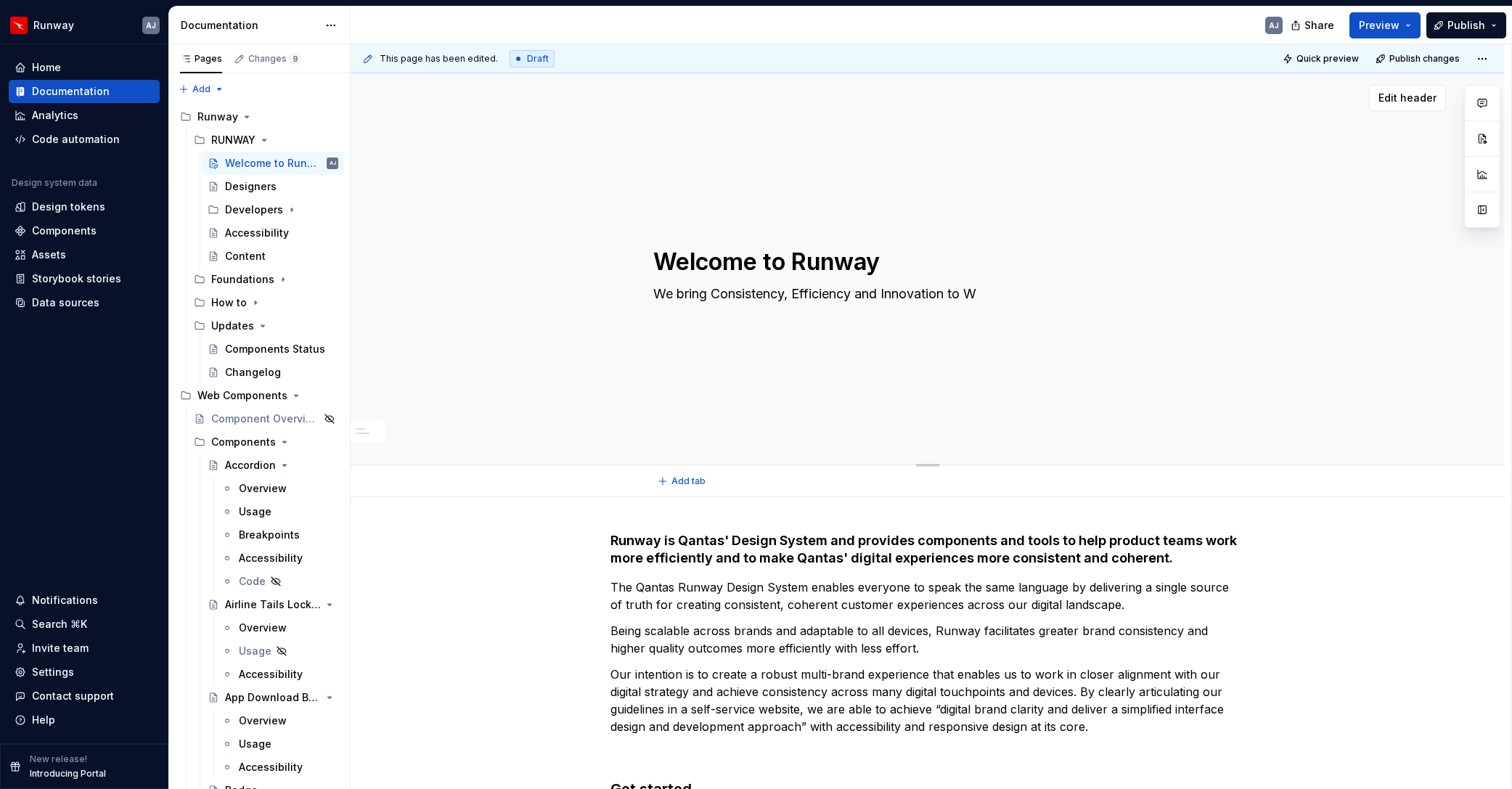
type textarea "*"
type textarea "We bring Consistency, Efficiency and Innovation to"
type textarea "*"
type textarea "We bring Consistency, Efficiency and Innovation to Q"
type textarea "*"
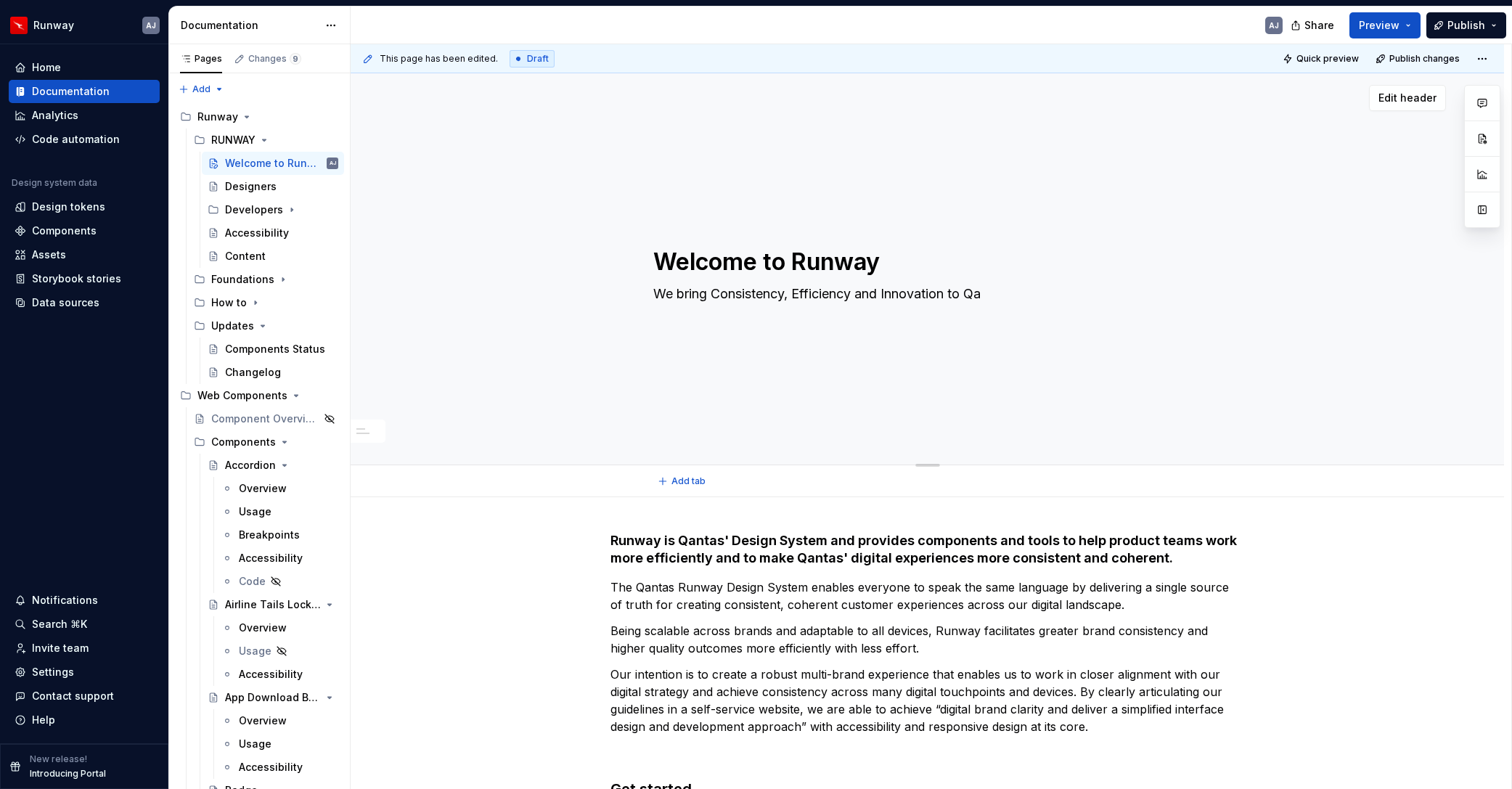
type textarea "We bring Consistency, Efficiency and Innovation to Qan"
type textarea "*"
type textarea "We bring Consistency, Efficiency and Innovation to Qant"
type textarea "*"
type textarea "We bring Consistency, Efficiency and Innovation to Qanta"
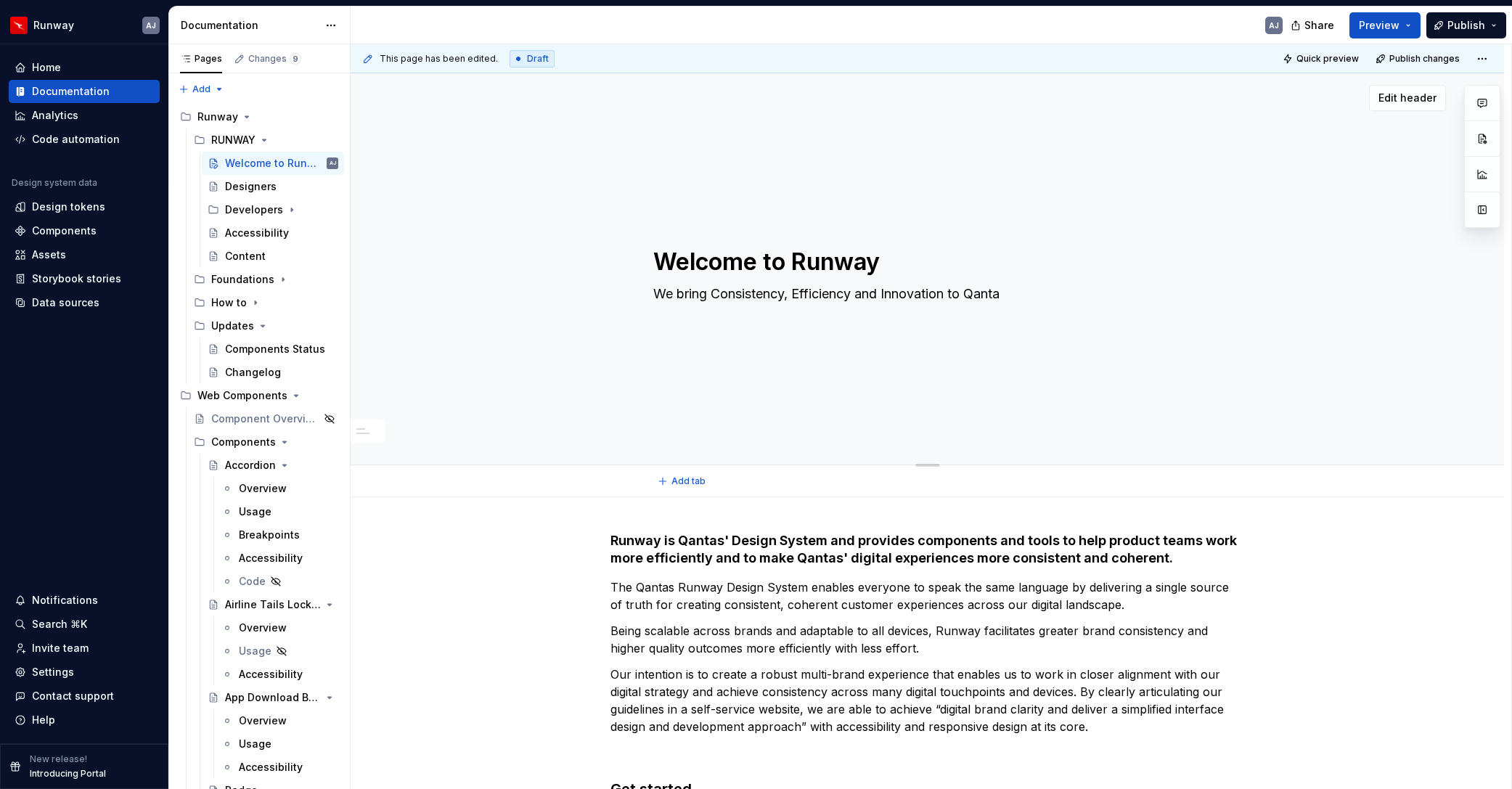
type textarea "*"
type textarea "We bring Consistency, Efficiency and Innovation to Qantas"
type textarea "*"
type textarea "We bring Consistency, Efficiency and Innovation to Qantas"
type textarea "*"
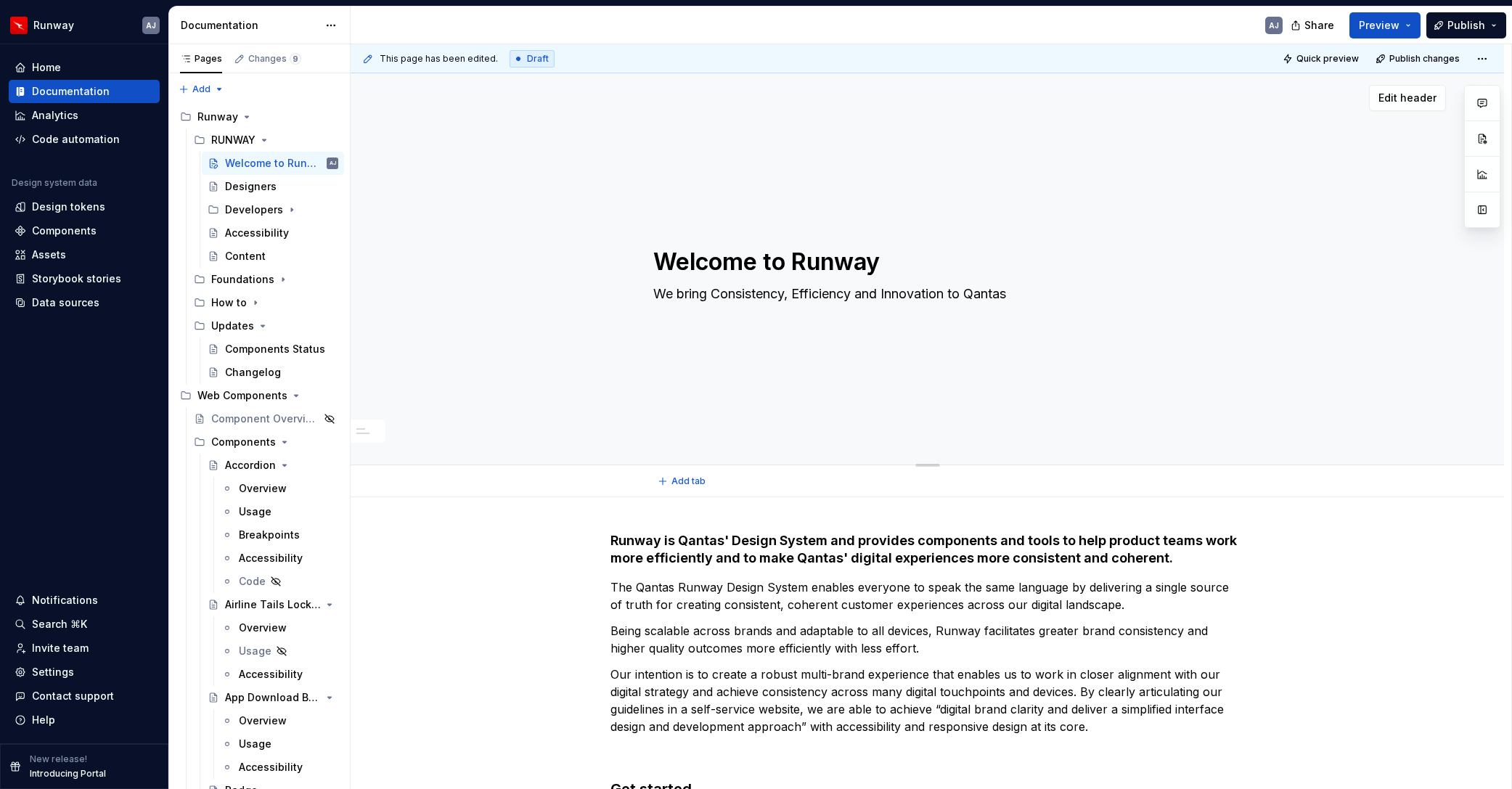
type textarea "We bring Consistency, Efficiency and Innovation to Qantas"
type textarea "*"
type textarea "We bring Consistency, Efficiency and Innovation to Qantas'"
type textarea "*"
type textarea "We bring Consistency, Efficiency and Innovation to Qantas'"
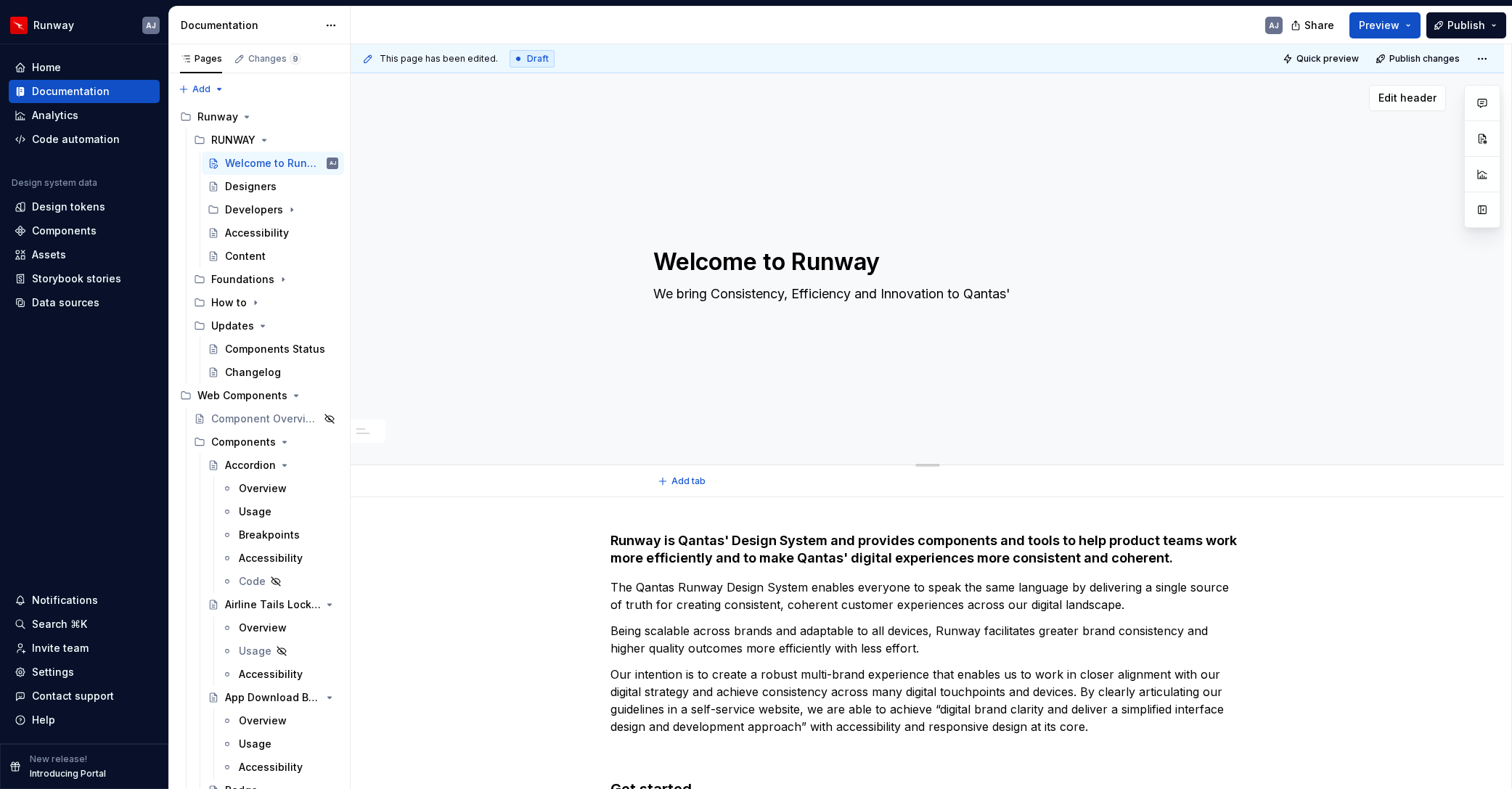
type textarea "*"
type textarea "We bring Consistency, Efficiency and Innovation to Qantas'"
type textarea "*"
type textarea "We bring Consistency, Efficiency and Innovation to Qantas"
type textarea "*"
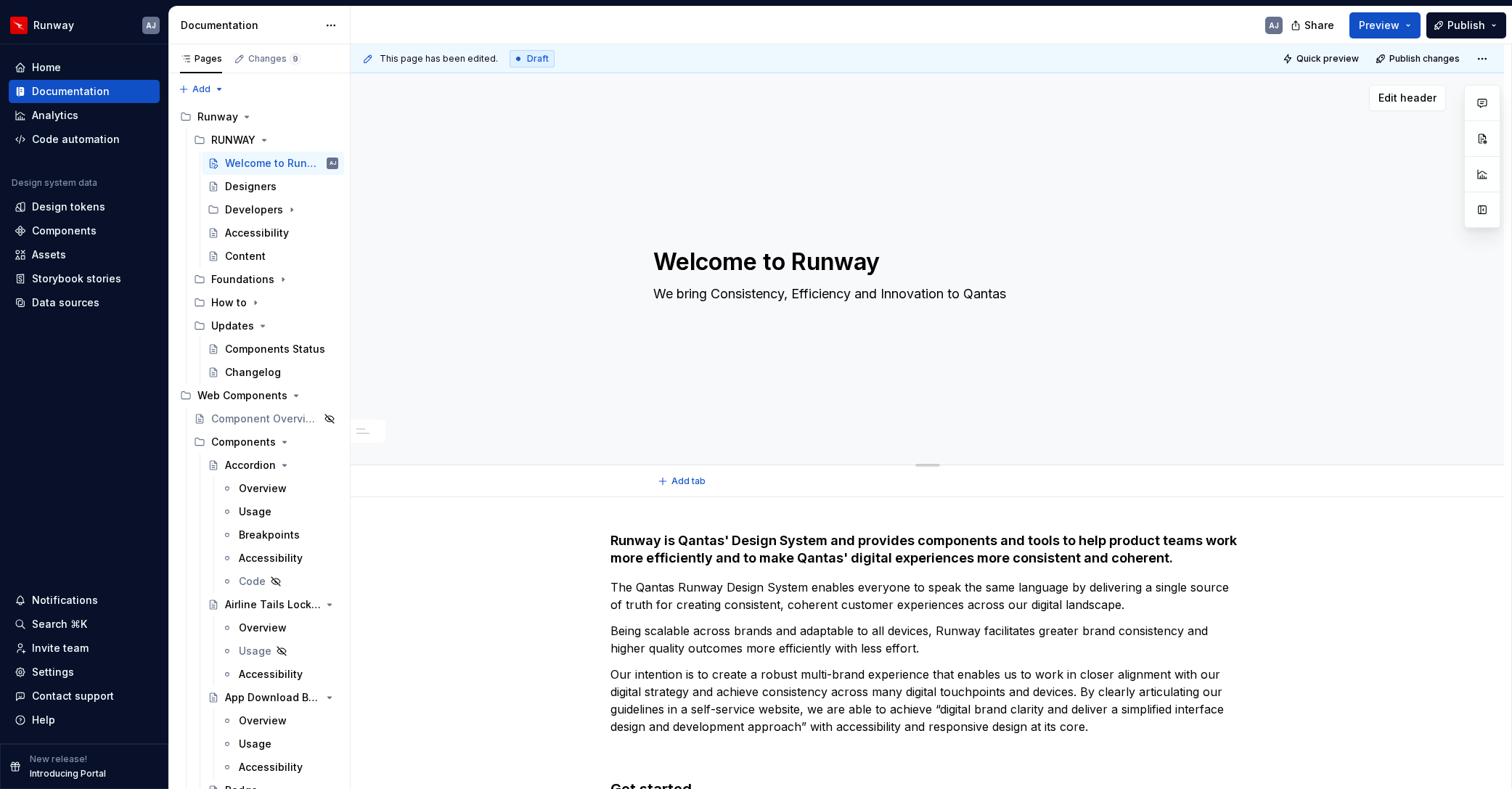
type textarea "We bring Consistency, Efficiency and Innovation to Qantas"
type textarea "*"
type textarea "We bring Consistency, Efficiency and Innovation to Qantas"
type textarea "*"
